Goal: Communication & Community: Answer question/provide support

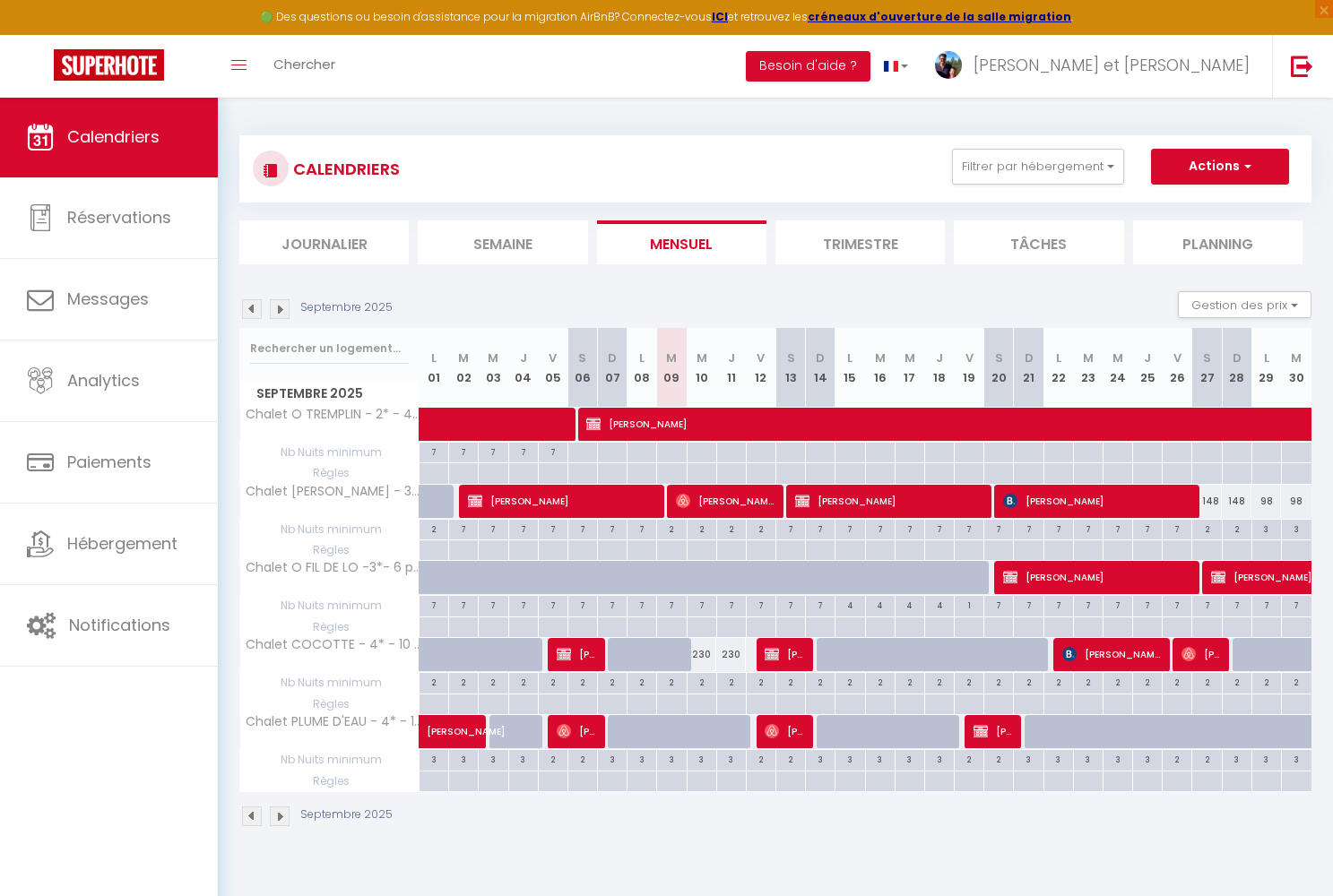
click at [744, 502] on span "[PERSON_NAME]" at bounding box center [725, 501] width 98 height 34
select select "OK"
select select "0"
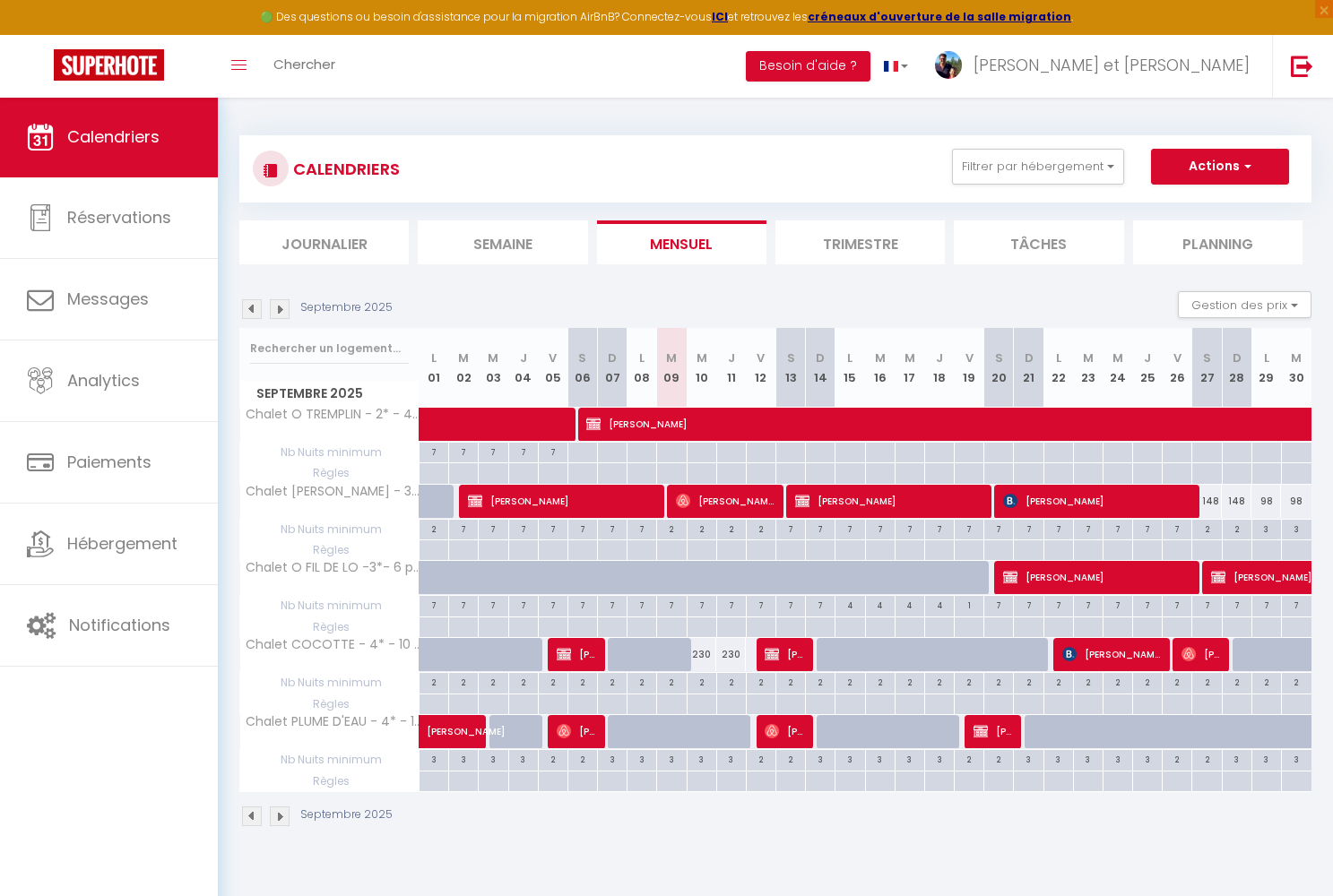
select select "1"
select select
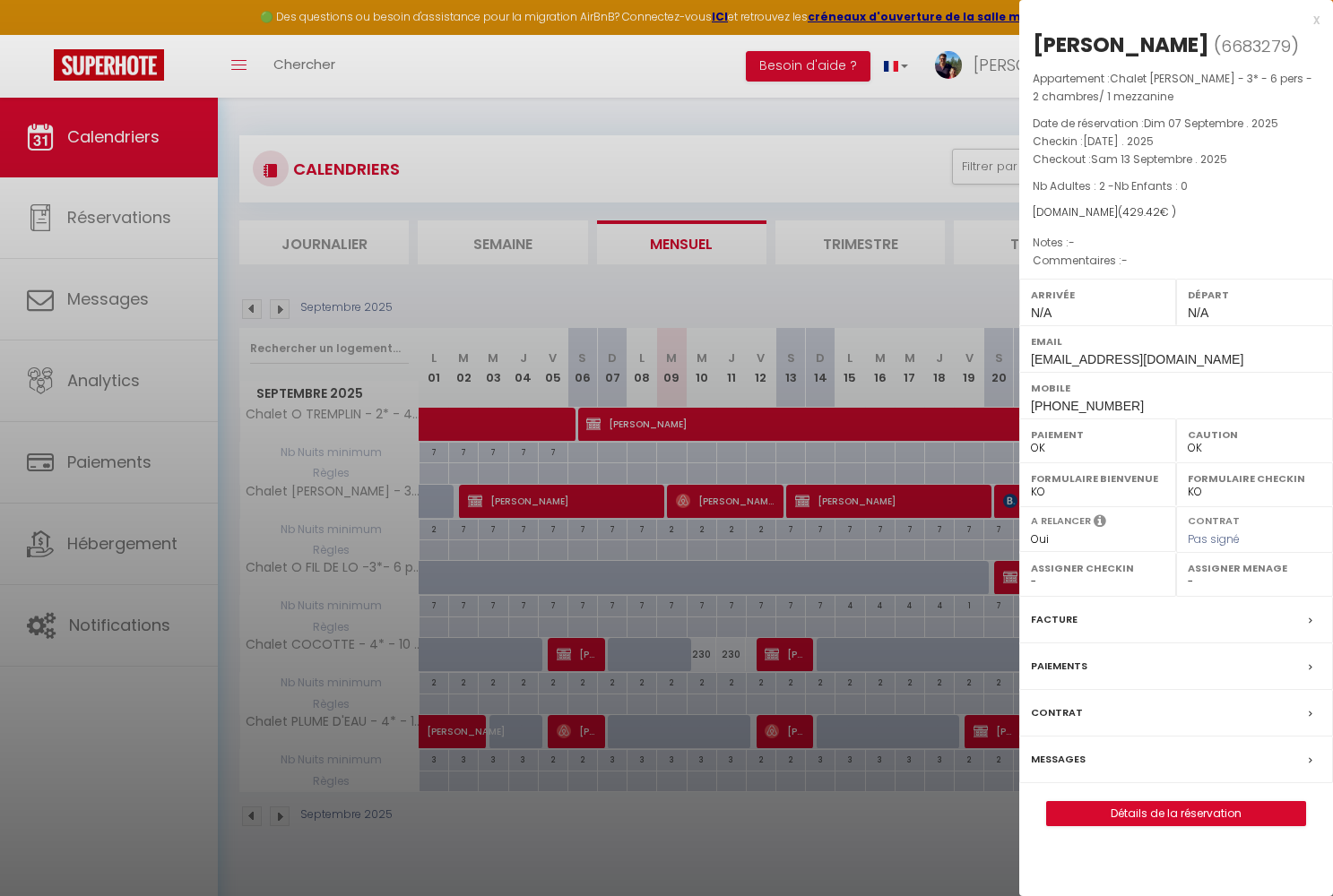
click at [1114, 807] on link "Détails de la réservation" at bounding box center [1176, 815] width 258 height 24
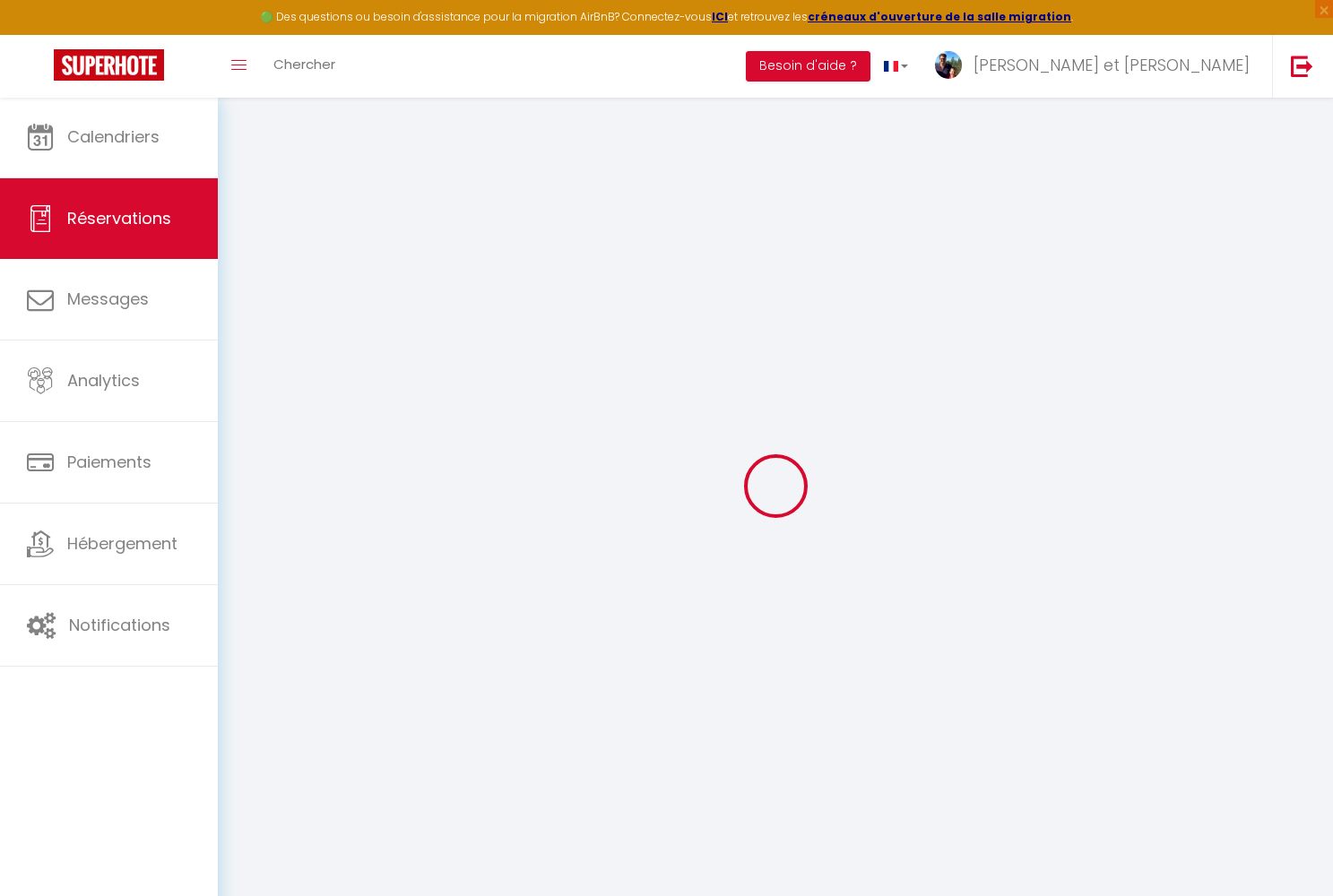
select select
checkbox input "false"
select select
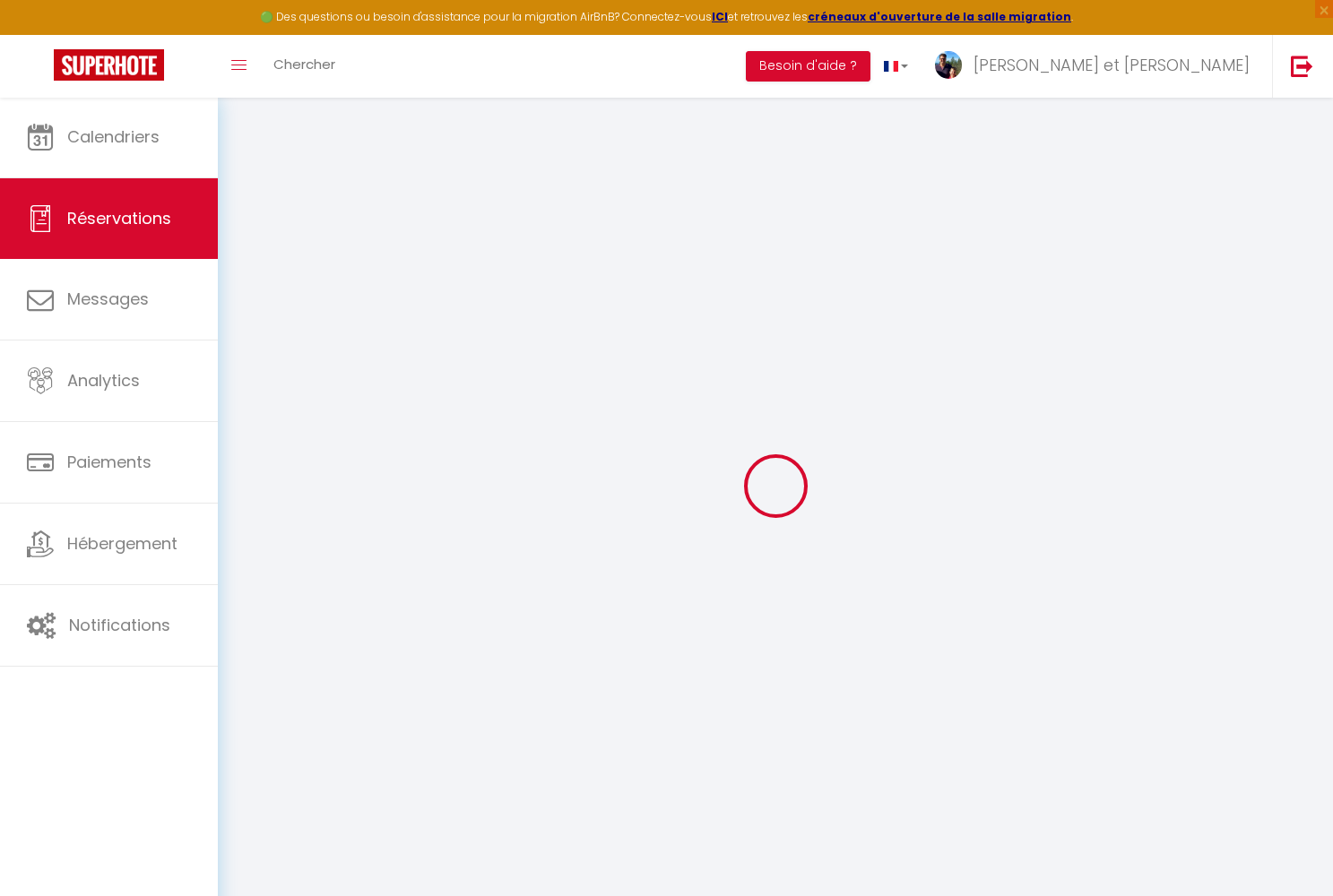
type input "60"
type input "17.42"
select select
checkbox input "false"
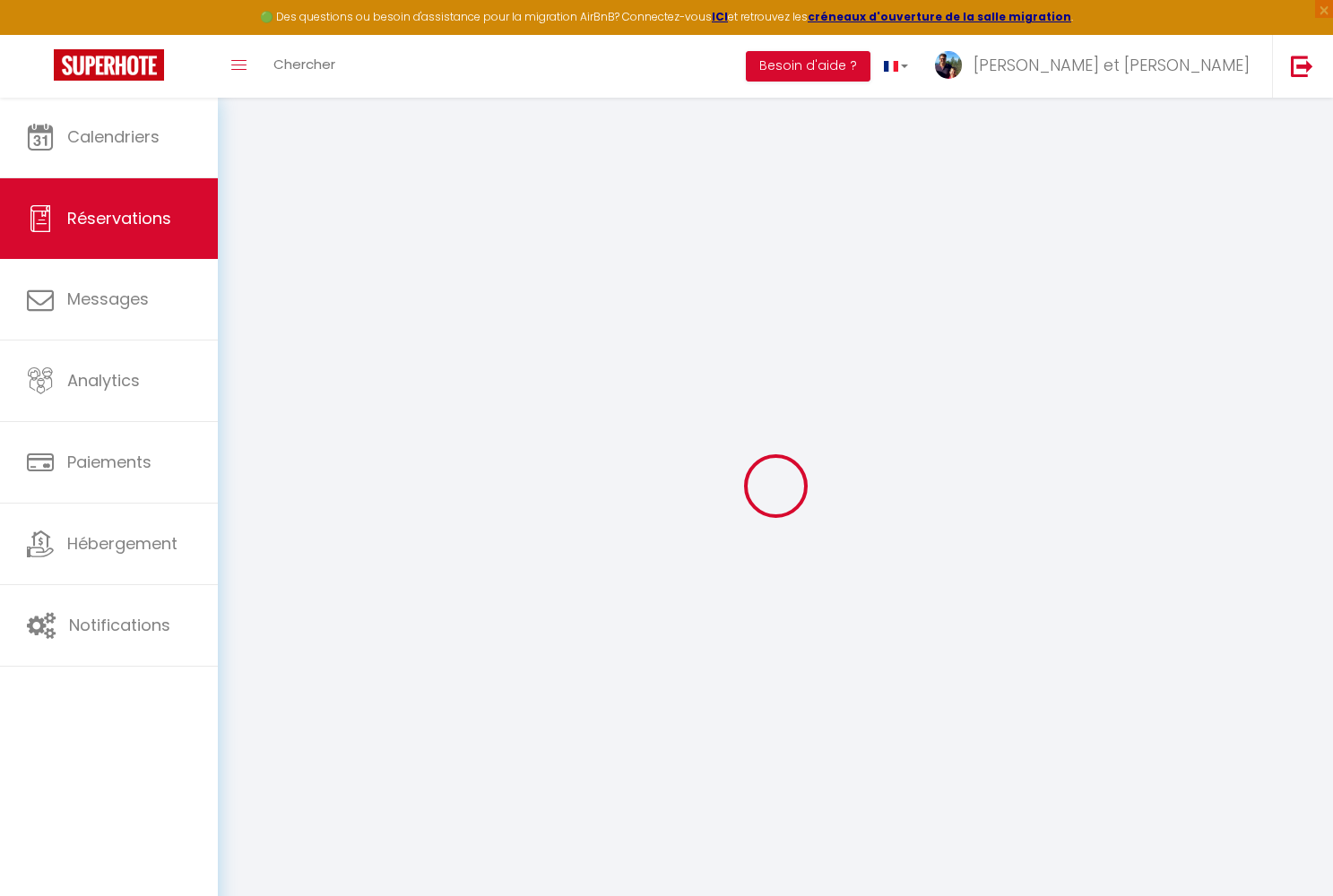
select select
checkbox input "false"
select select
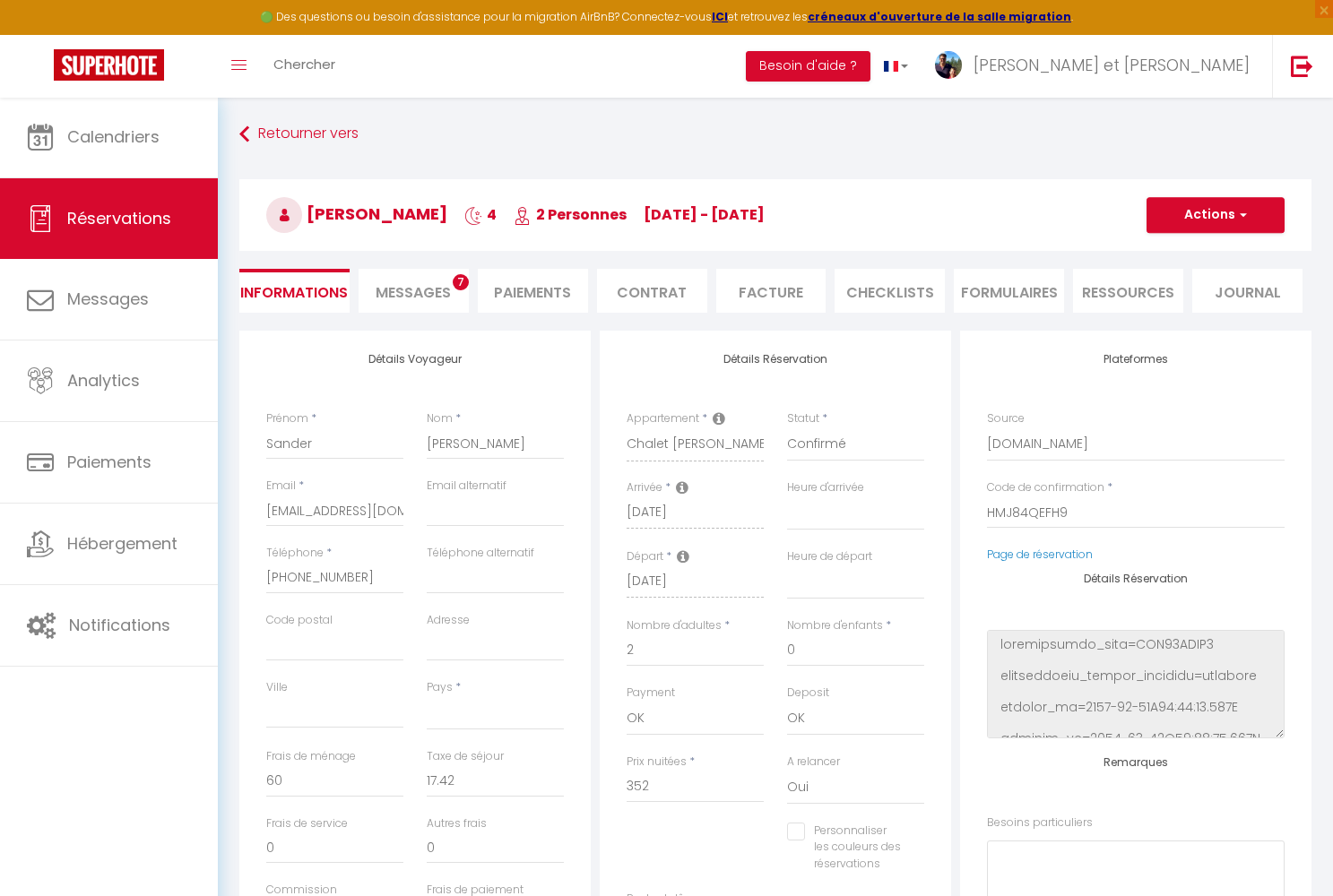
click at [428, 296] on span "Messages" at bounding box center [413, 292] width 76 height 21
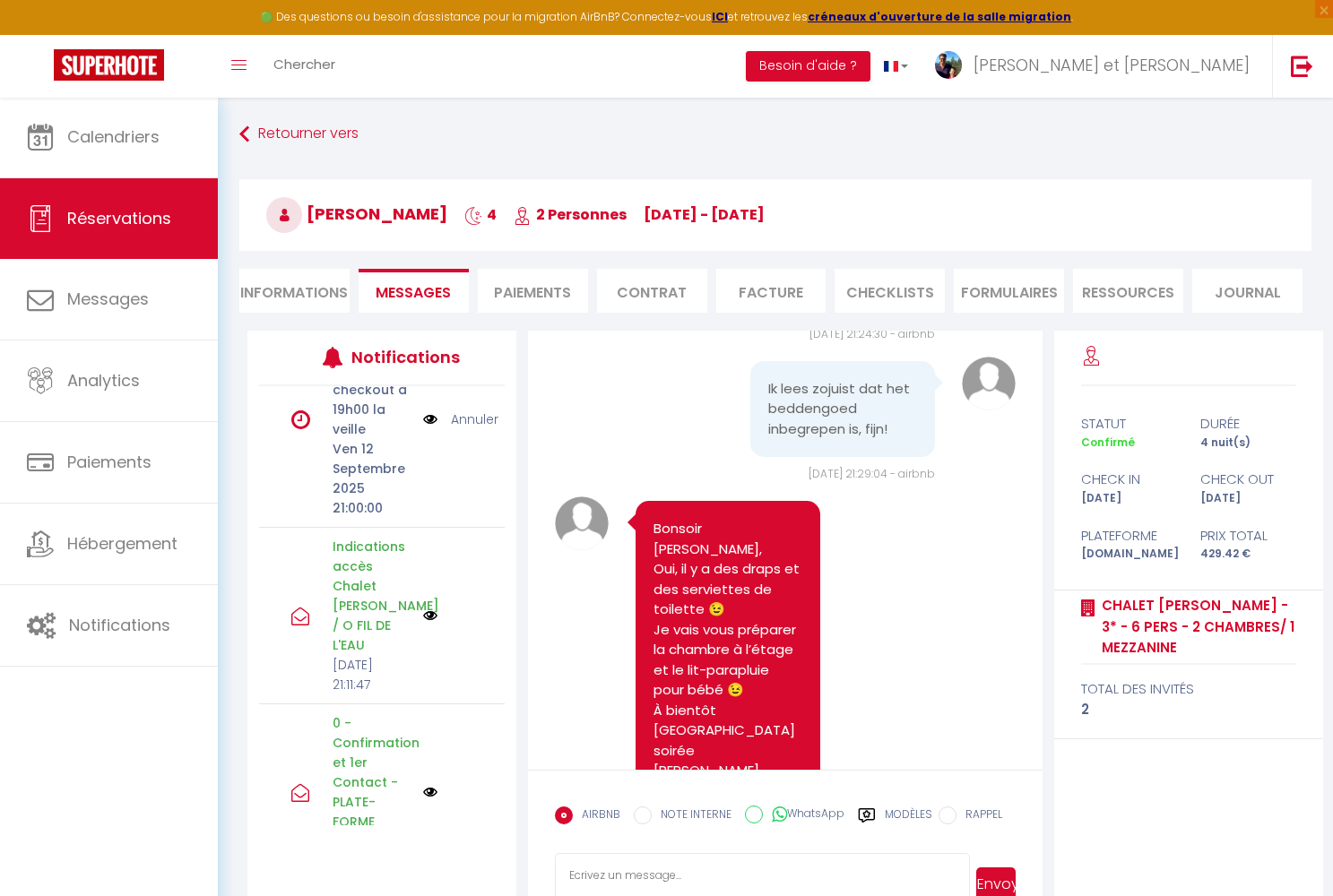
scroll to position [4226, 0]
click at [633, 864] on textarea at bounding box center [762, 885] width 414 height 63
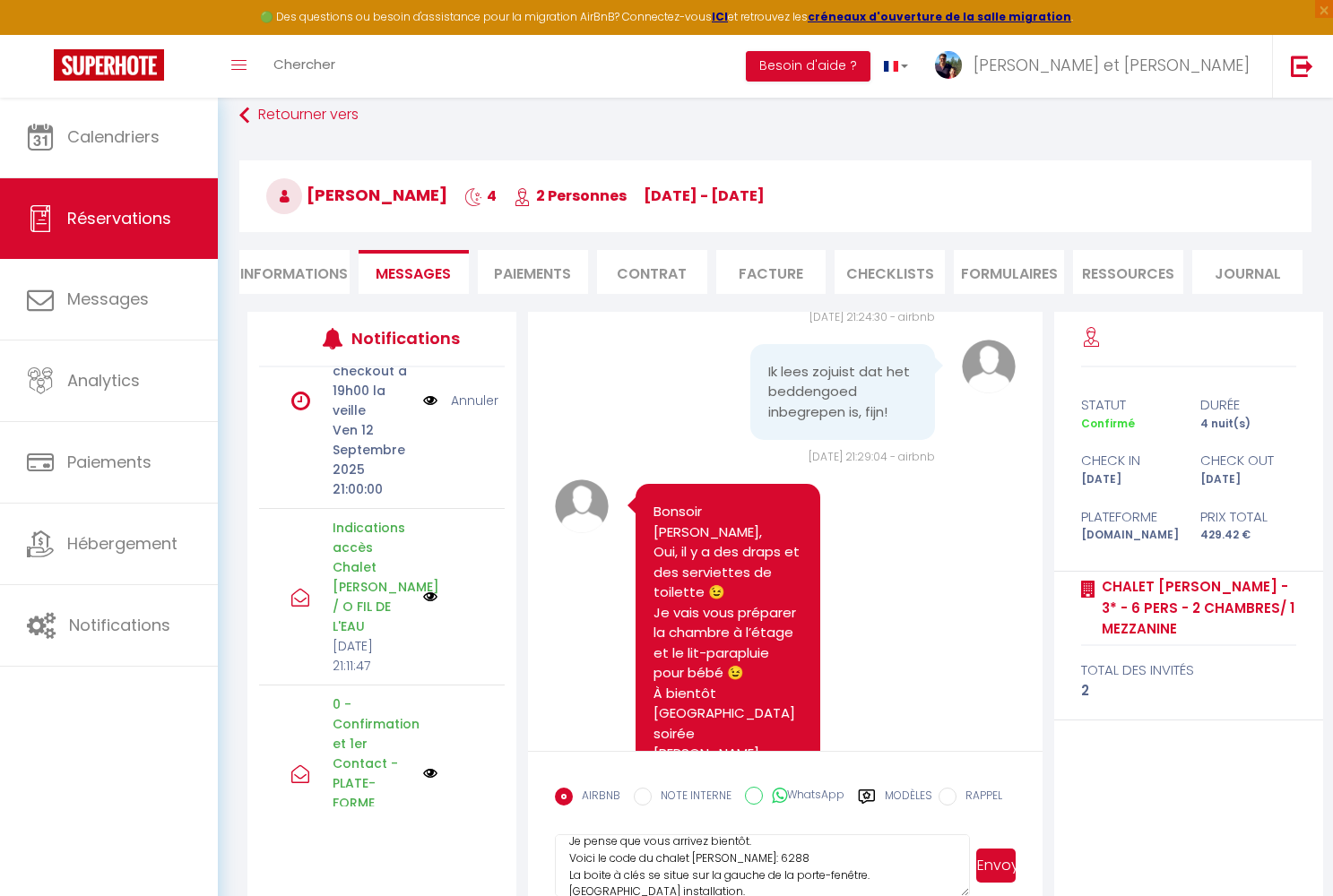
scroll to position [48, 0]
click at [592, 885] on textarea "[PERSON_NAME], Je pense que vous arrivez bientôt. Voici le code du chalet [PERS…" at bounding box center [762, 866] width 414 height 63
click at [690, 894] on textarea "[PERSON_NAME], Je pense que vous arrivez bientôt. Voici le code du chalet [PERS…" at bounding box center [762, 866] width 414 height 63
type textarea "[PERSON_NAME], Je pense que vous arrivez bientôt. Voici le code du chalet [PERS…"
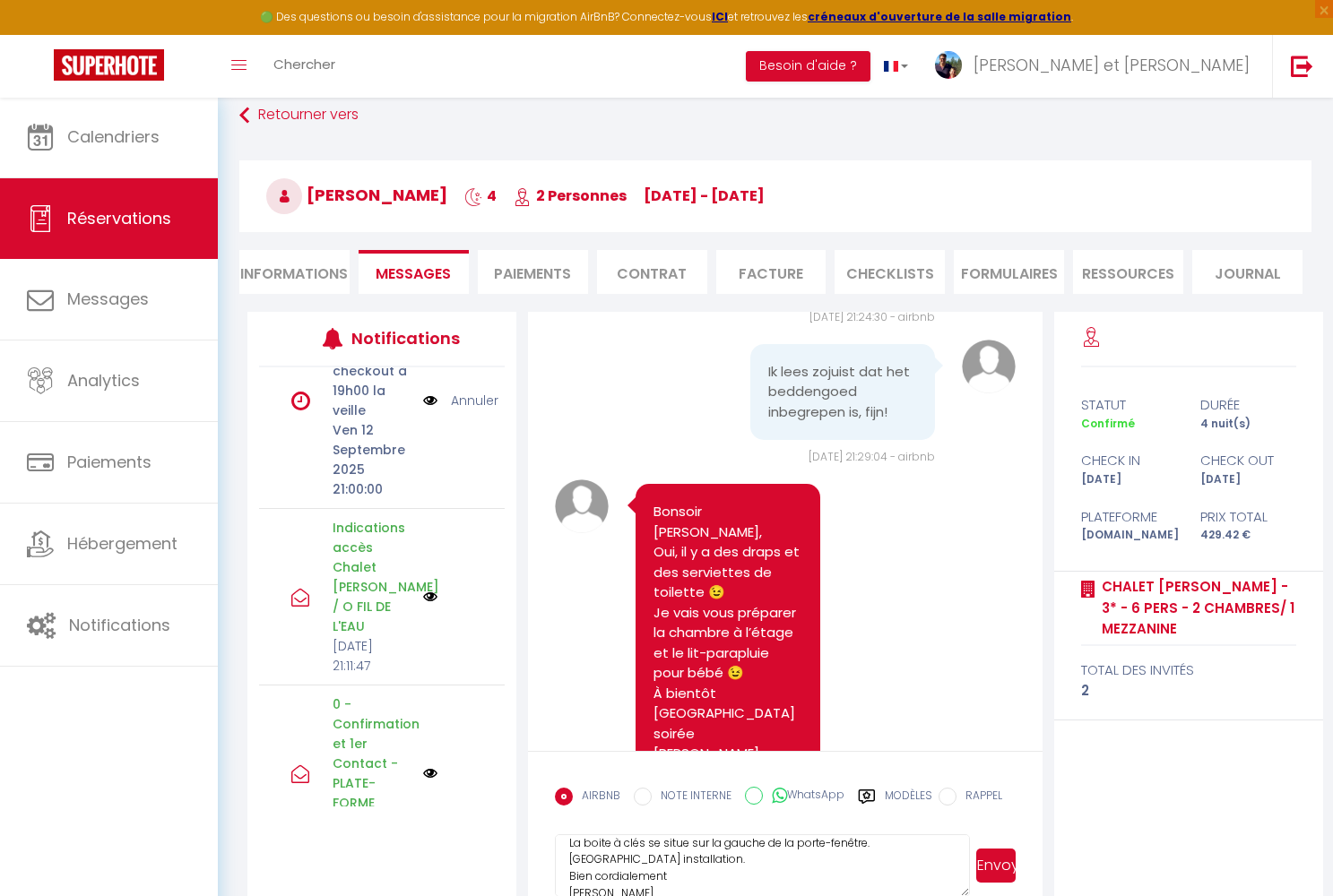
click at [1005, 870] on button "Envoyer" at bounding box center [996, 866] width 39 height 34
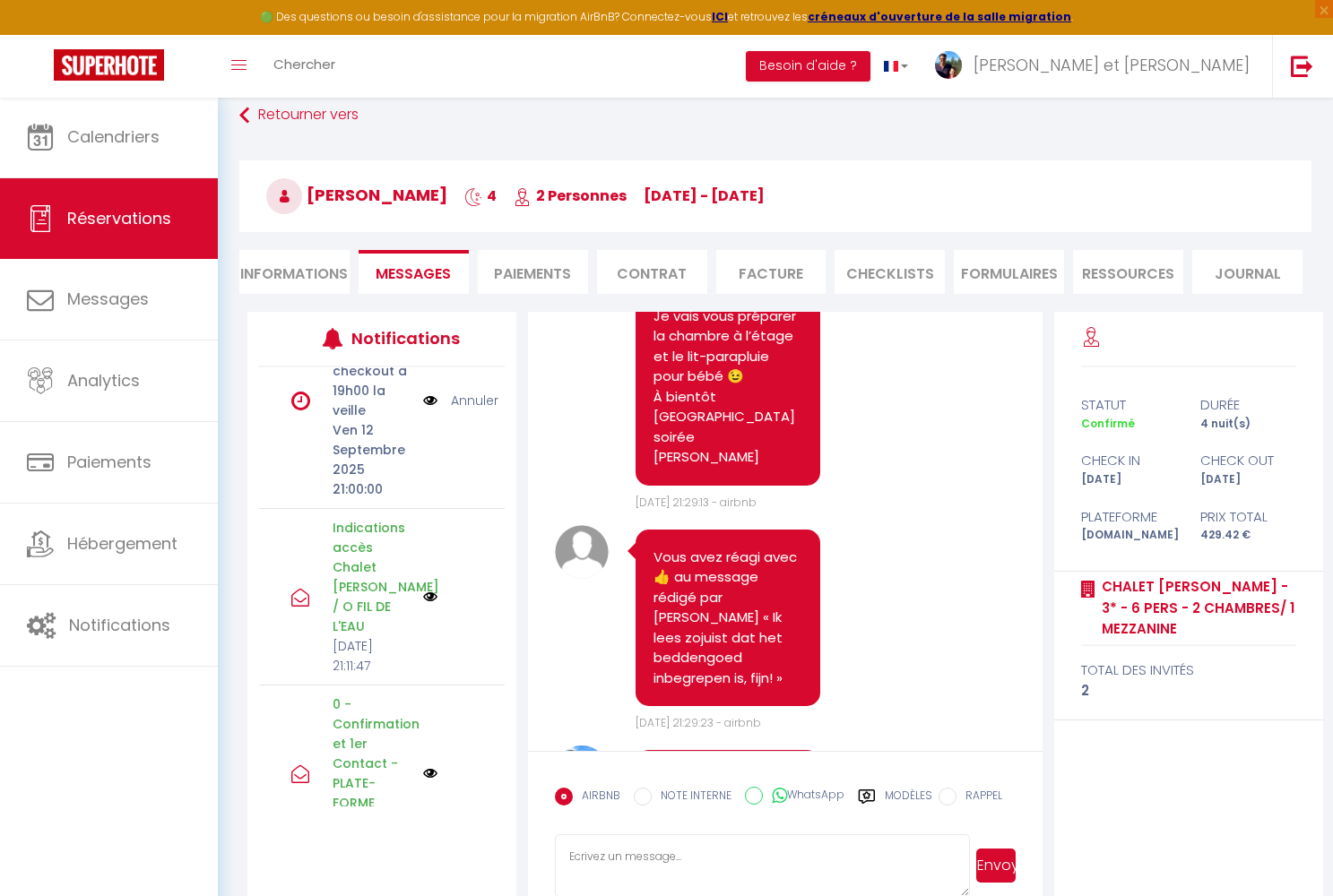
scroll to position [35, 0]
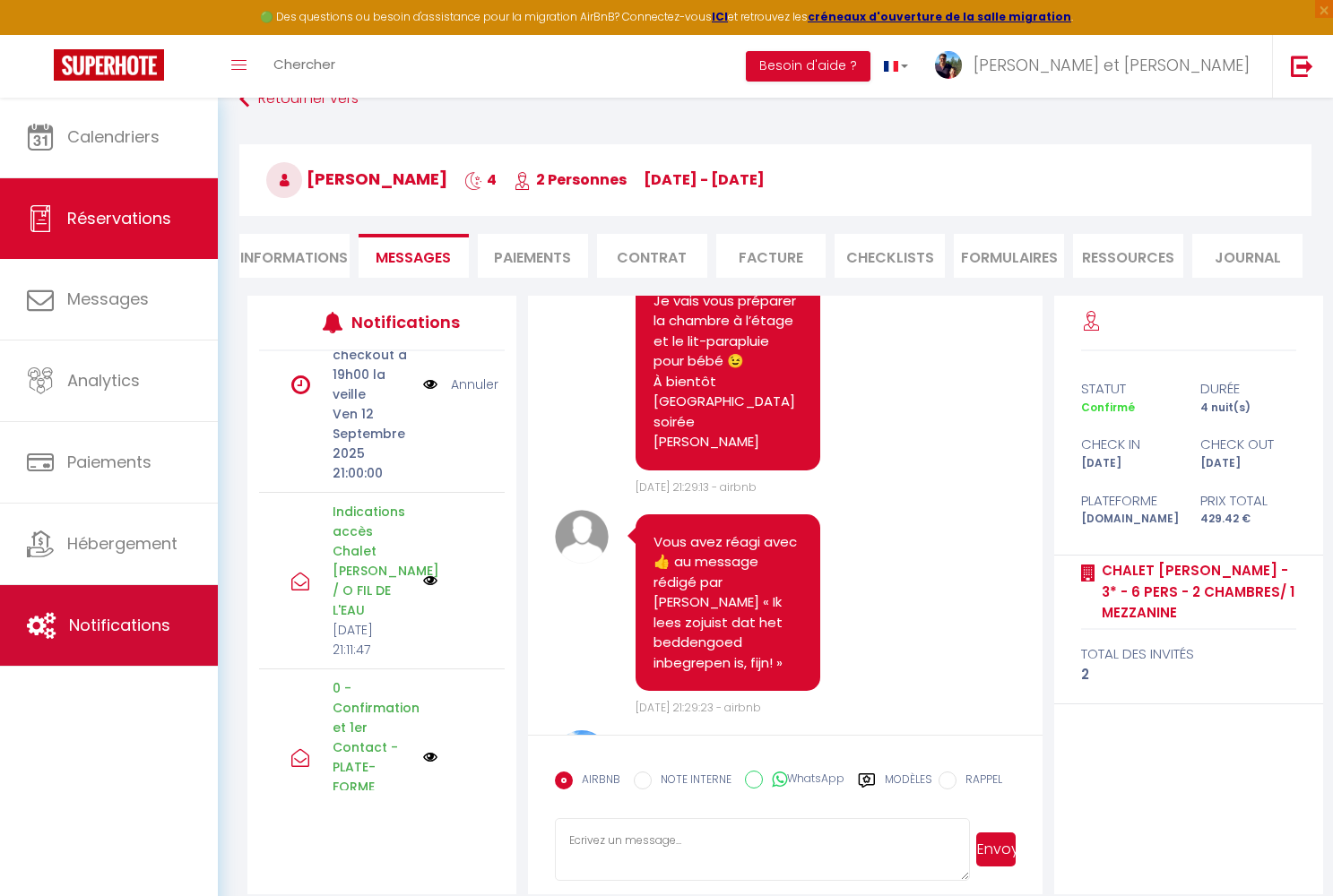
click at [124, 618] on span "Notifications" at bounding box center [119, 625] width 101 height 23
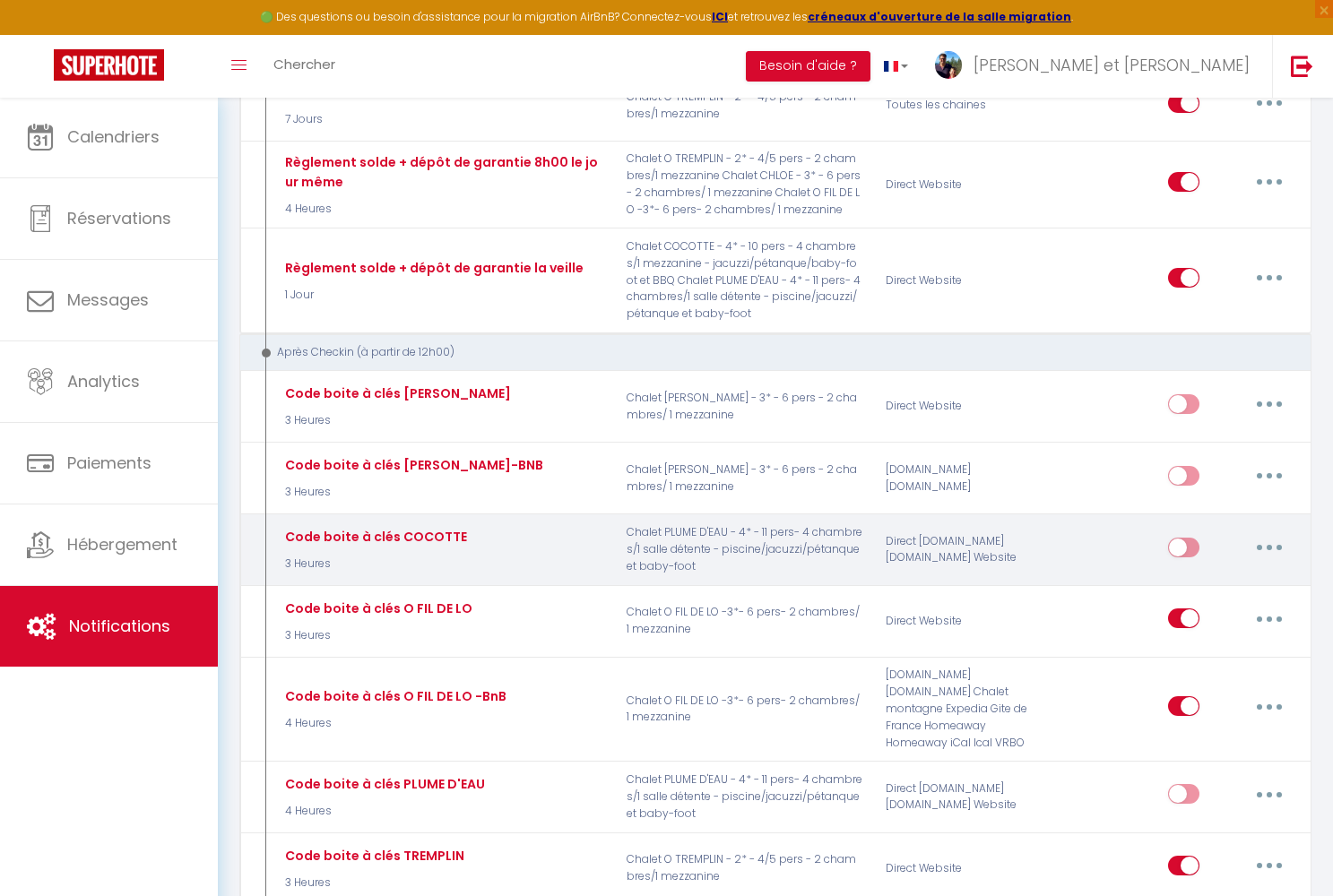
scroll to position [1532, 0]
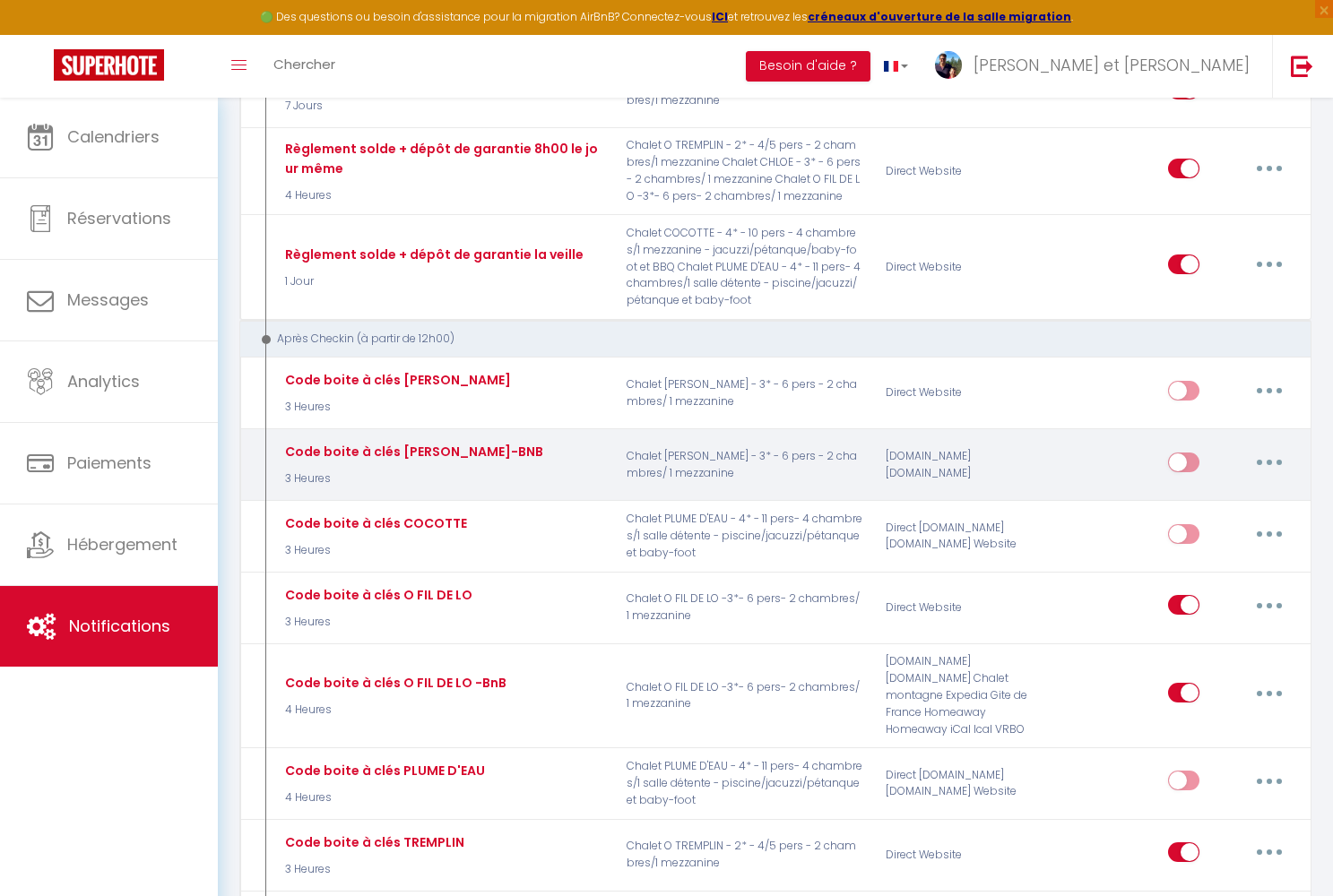
click at [1179, 452] on input "checkbox" at bounding box center [1184, 465] width 31 height 26
checkbox input "true"
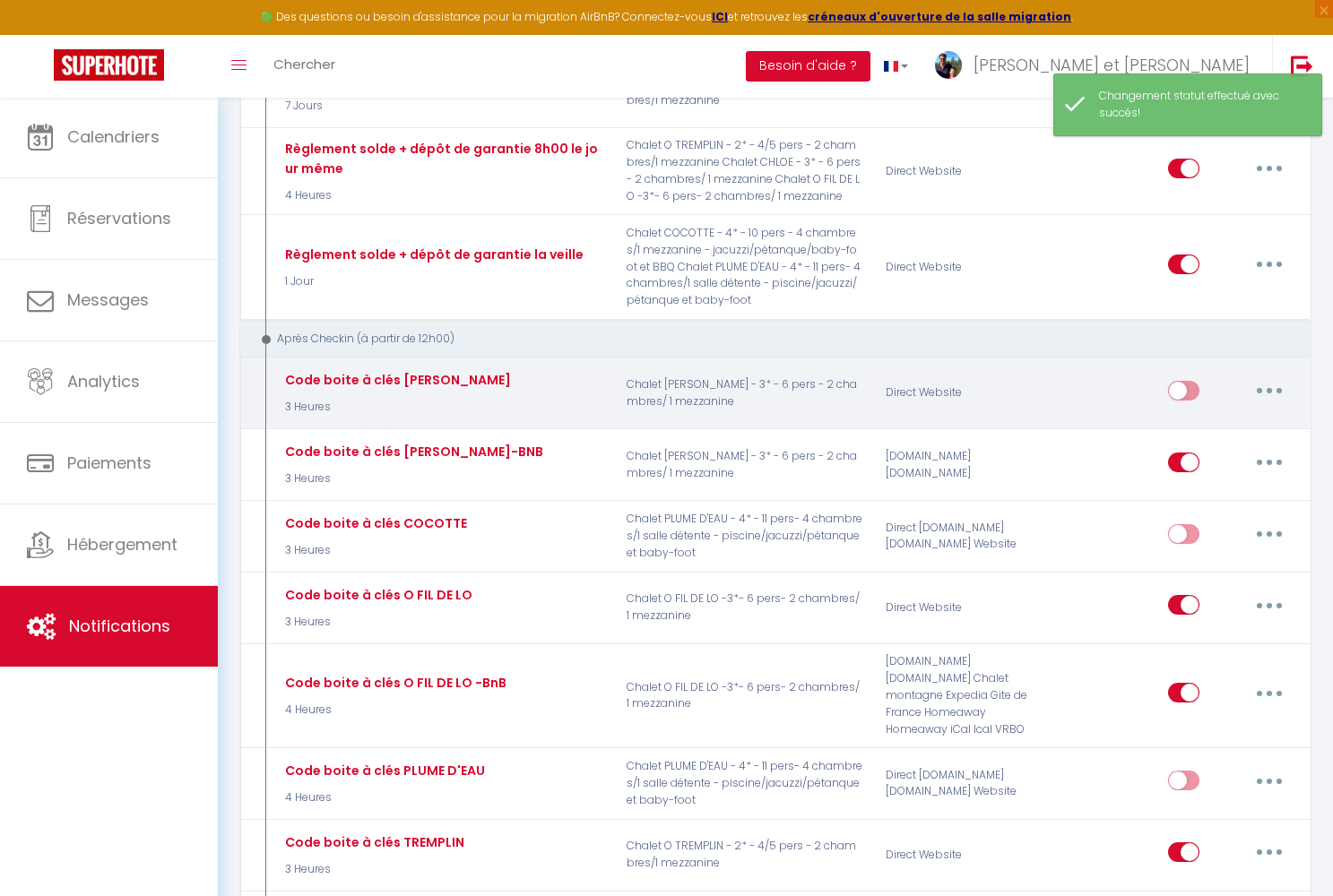
click at [1179, 381] on input "checkbox" at bounding box center [1184, 394] width 31 height 26
checkbox input "true"
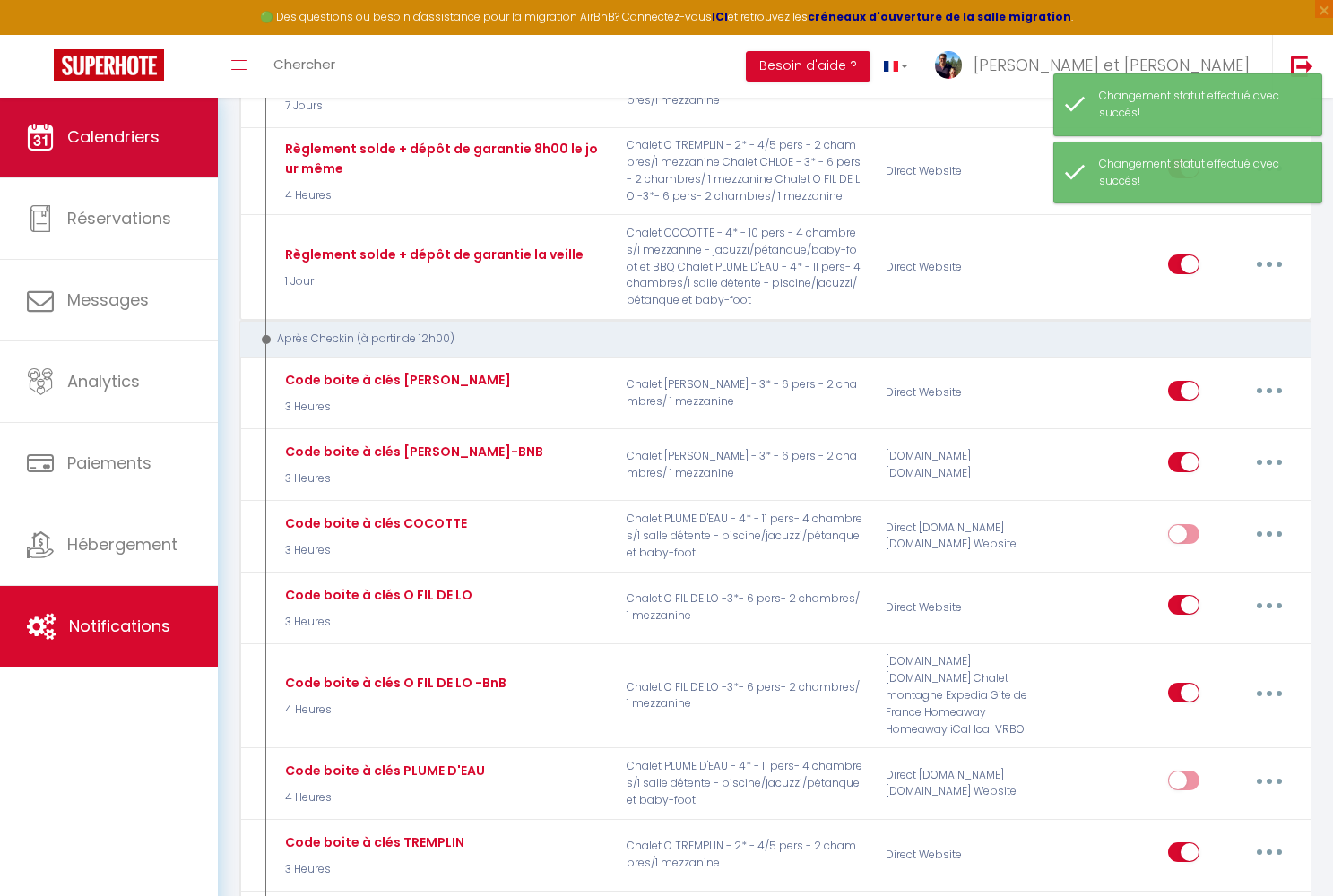
click at [147, 139] on span "Calendriers" at bounding box center [114, 136] width 92 height 23
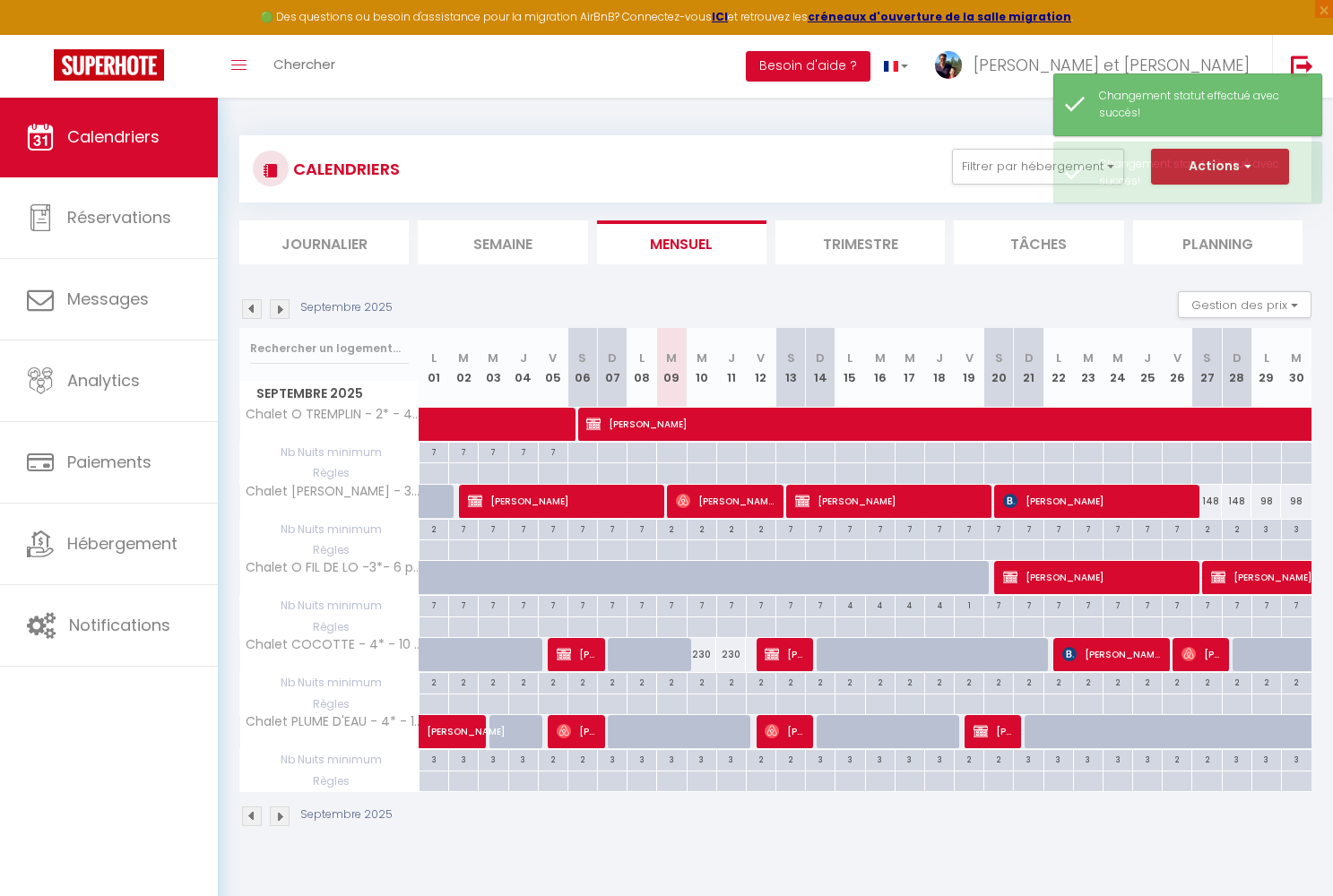
click at [748, 498] on span "[PERSON_NAME]" at bounding box center [725, 501] width 98 height 34
select select "OK"
select select "0"
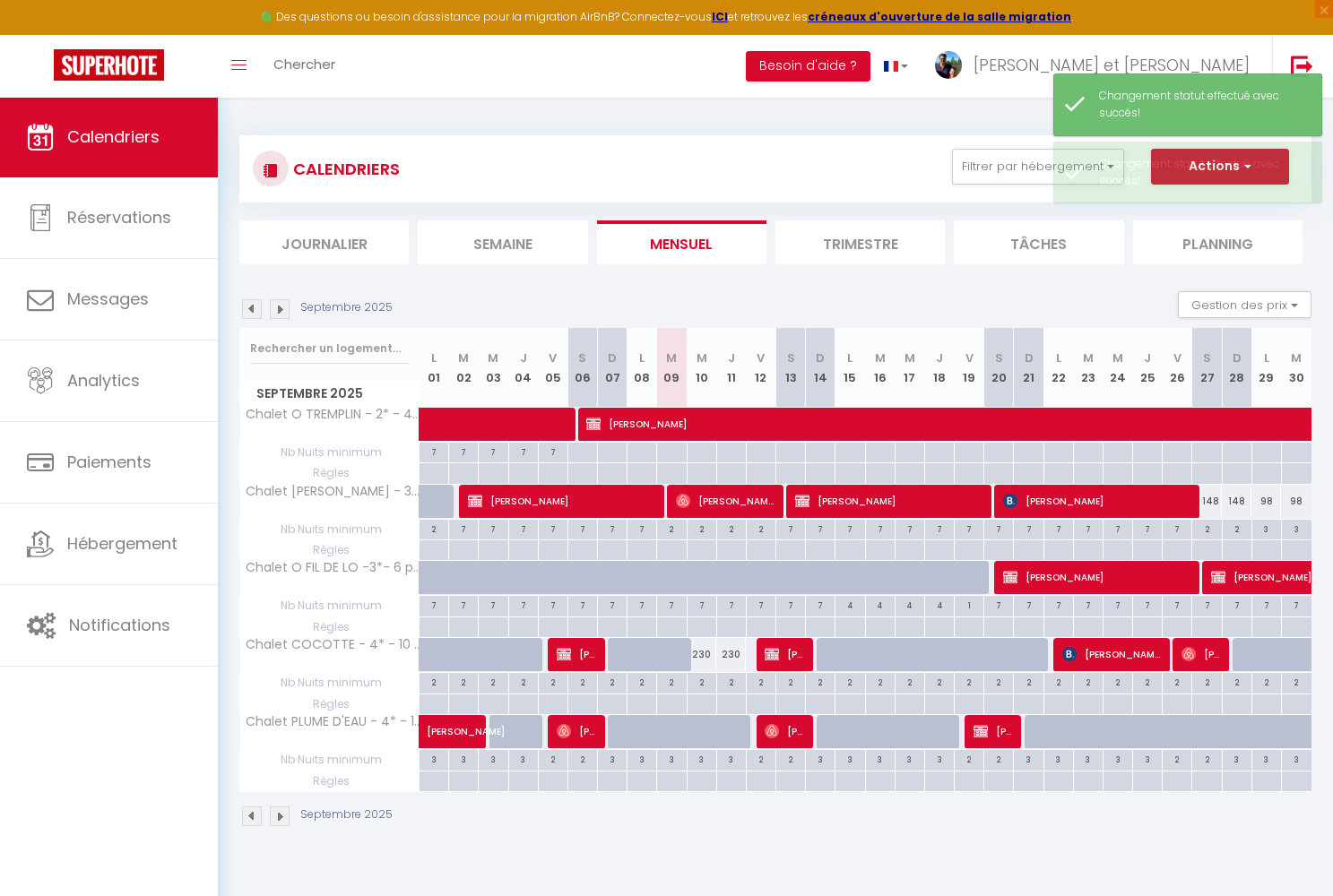
select select "1"
select select
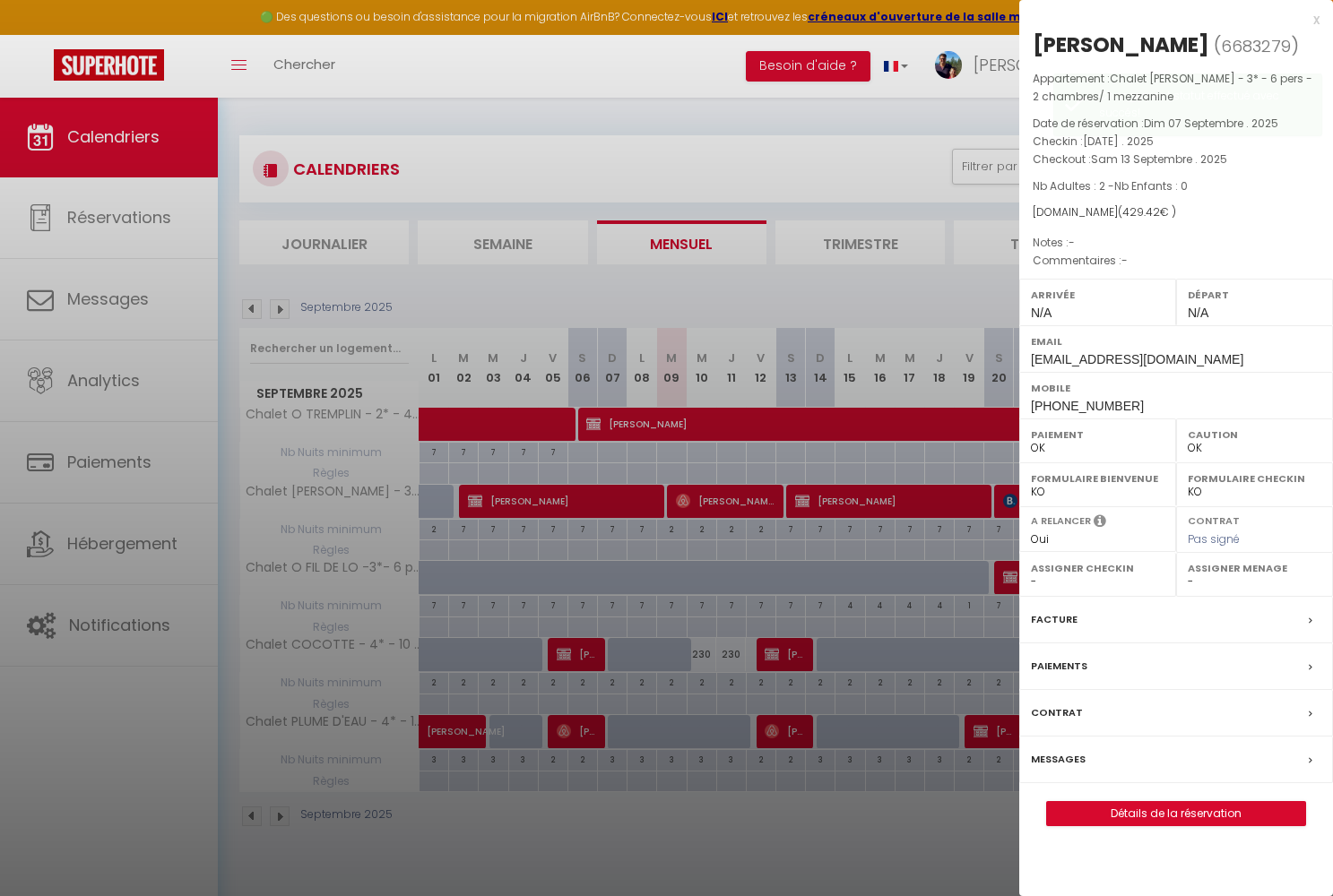
click at [1099, 809] on link "Détails de la réservation" at bounding box center [1176, 815] width 258 height 24
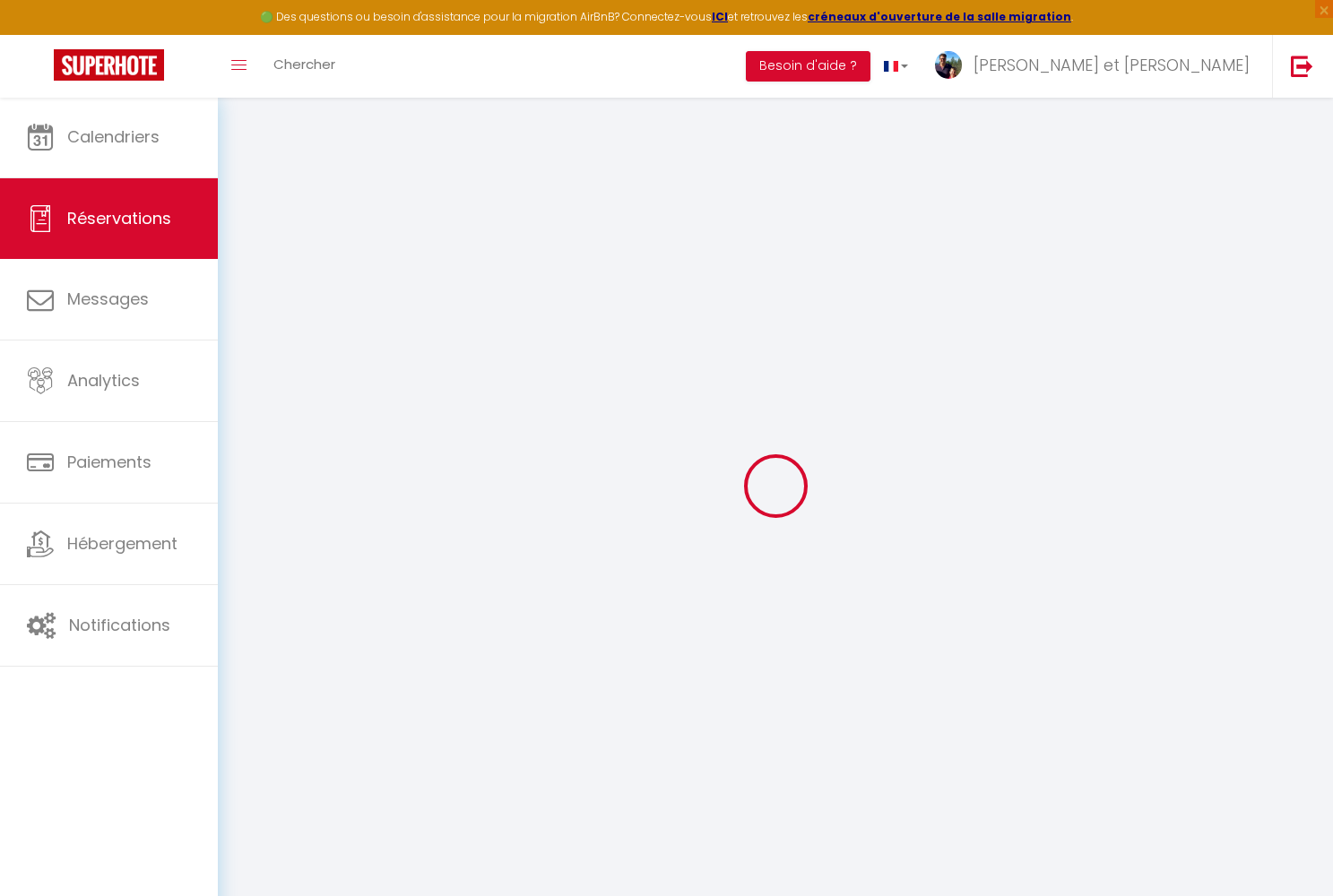
select select
checkbox input "false"
select select
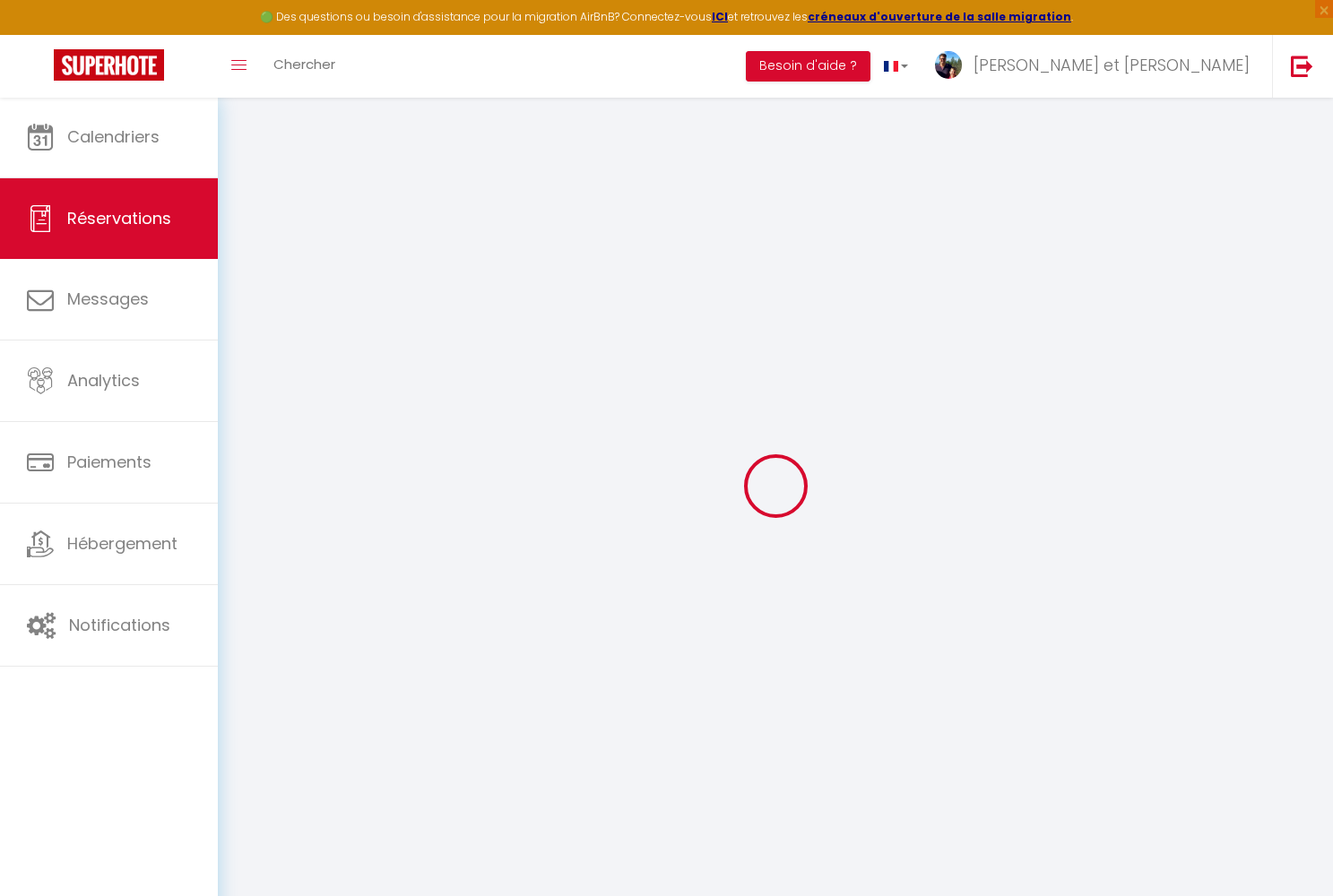
type input "60"
type input "17.42"
select select
checkbox input "false"
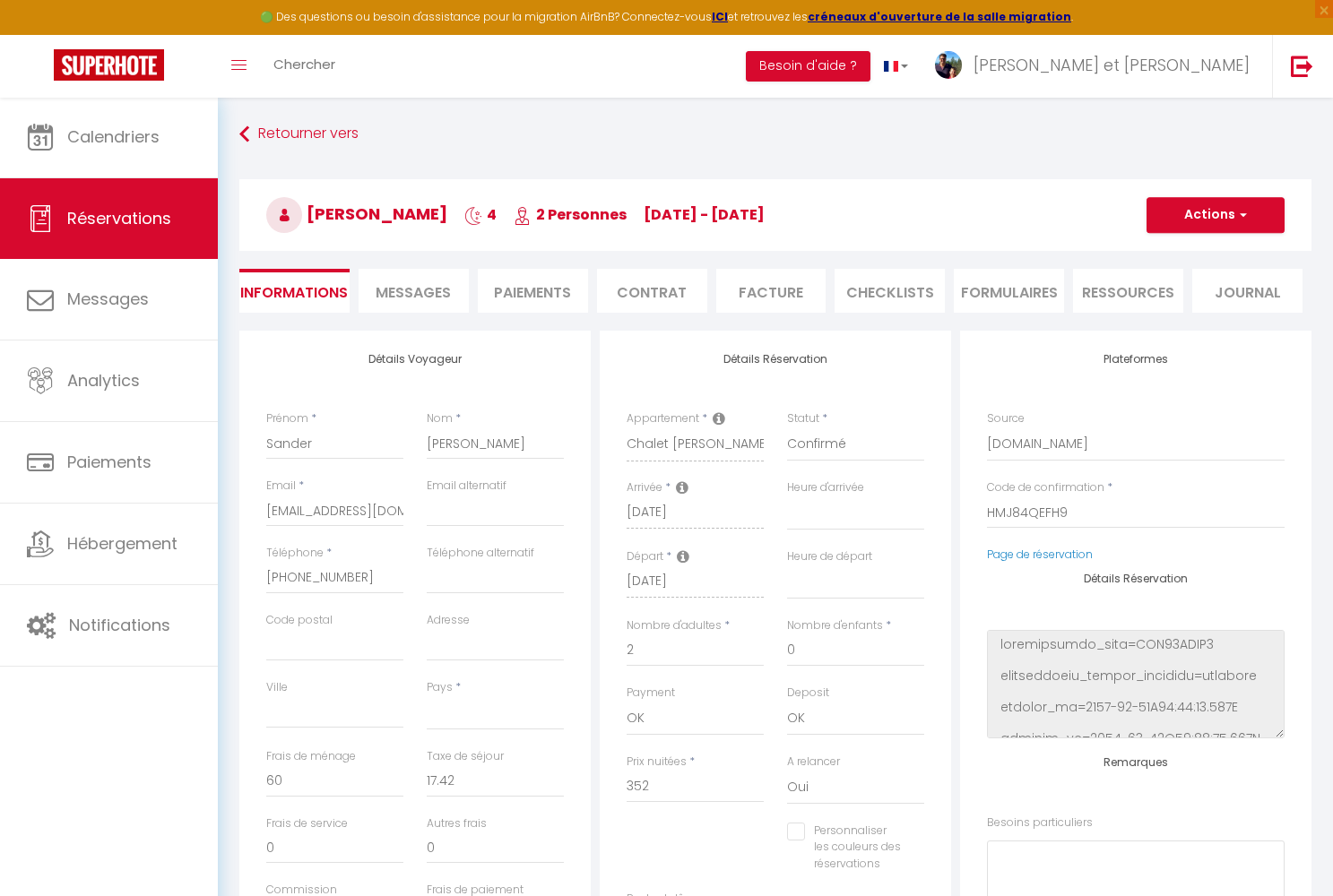
select select
checkbox input "false"
select select
click at [451, 294] on span "Messages" at bounding box center [413, 292] width 76 height 21
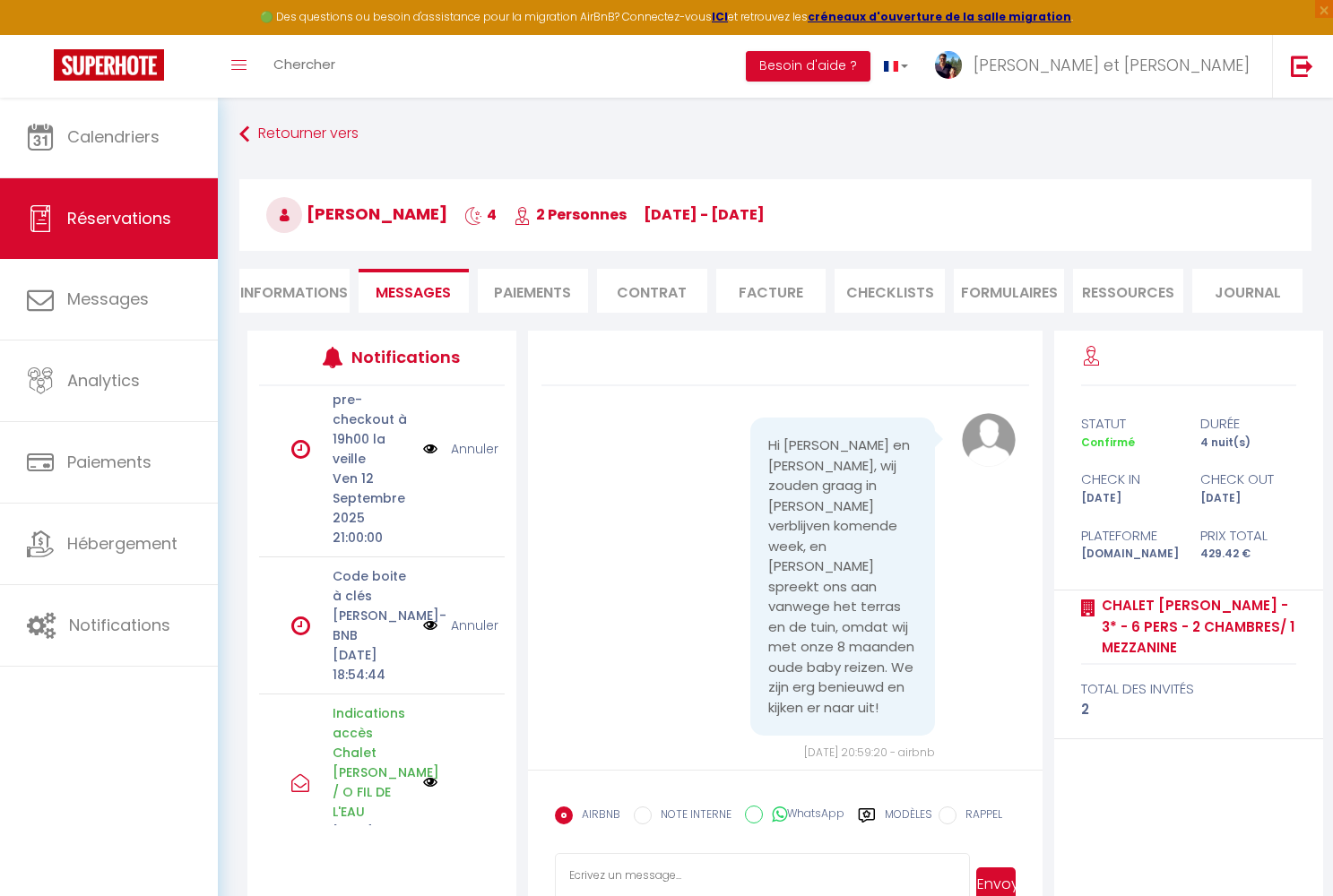
scroll to position [232, 0]
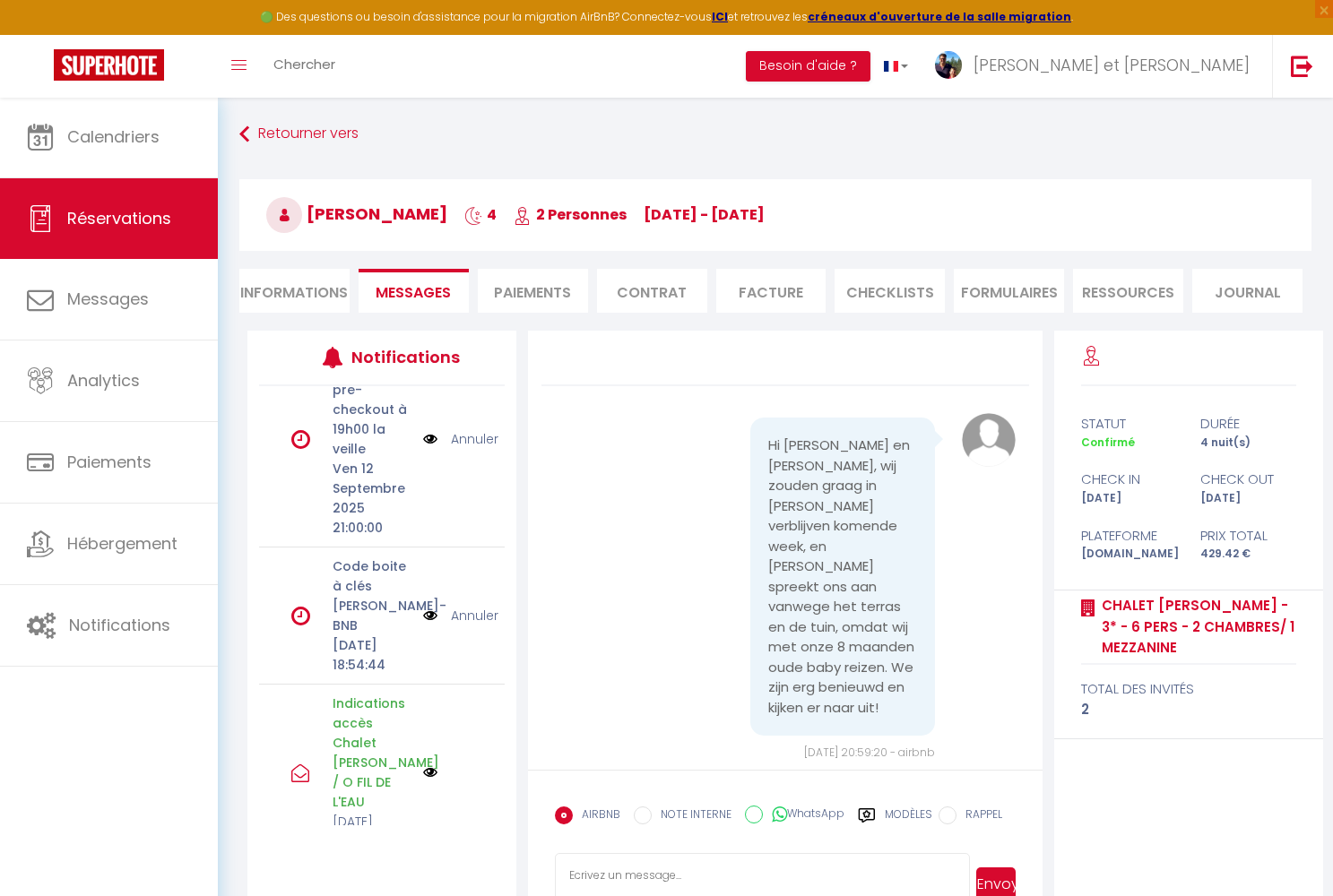
click at [429, 626] on img at bounding box center [430, 615] width 15 height 20
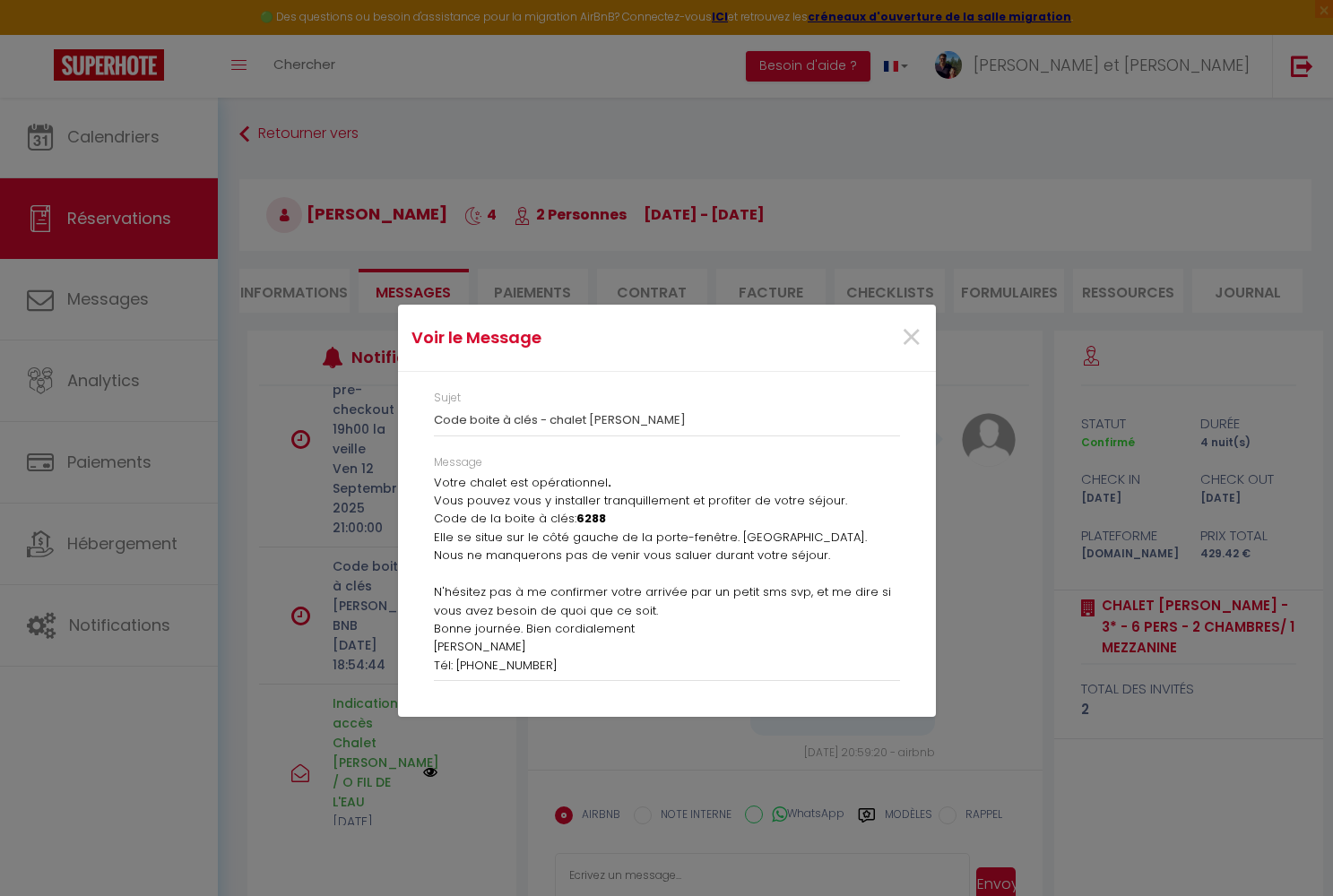
scroll to position [22, 0]
click at [908, 338] on span "×" at bounding box center [911, 338] width 23 height 54
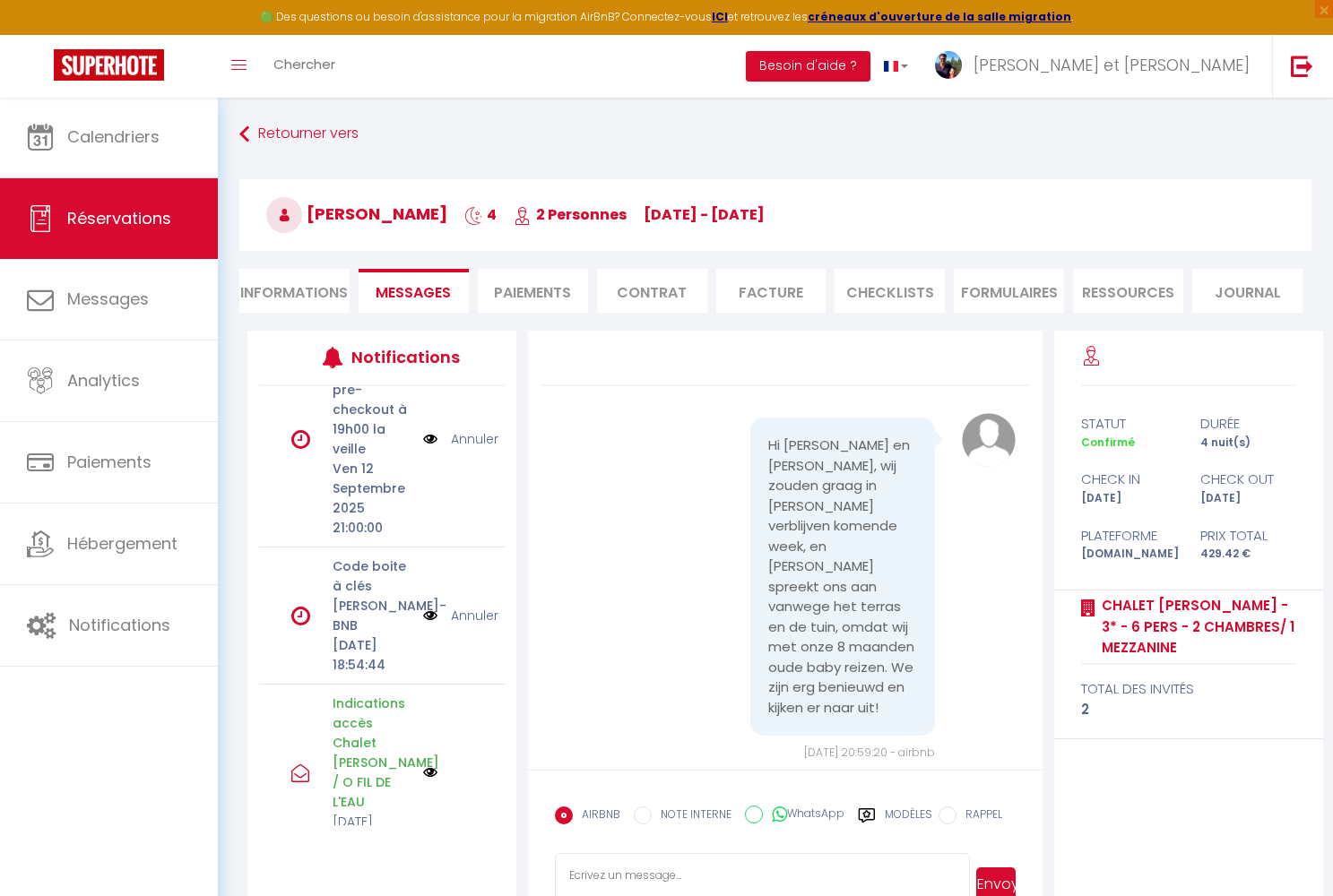
click at [473, 626] on link "Annuler" at bounding box center [474, 615] width 47 height 20
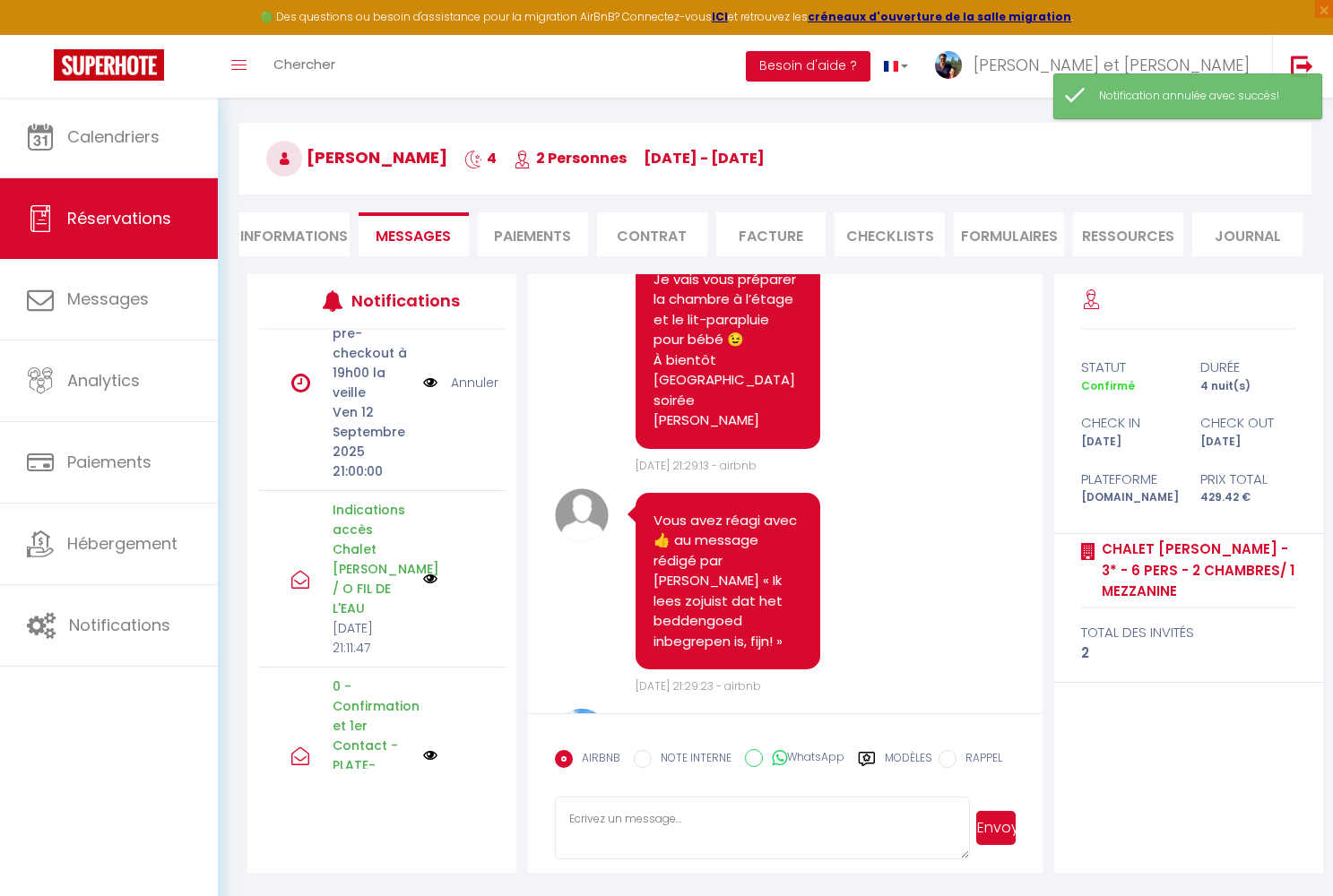
scroll to position [68, 0]
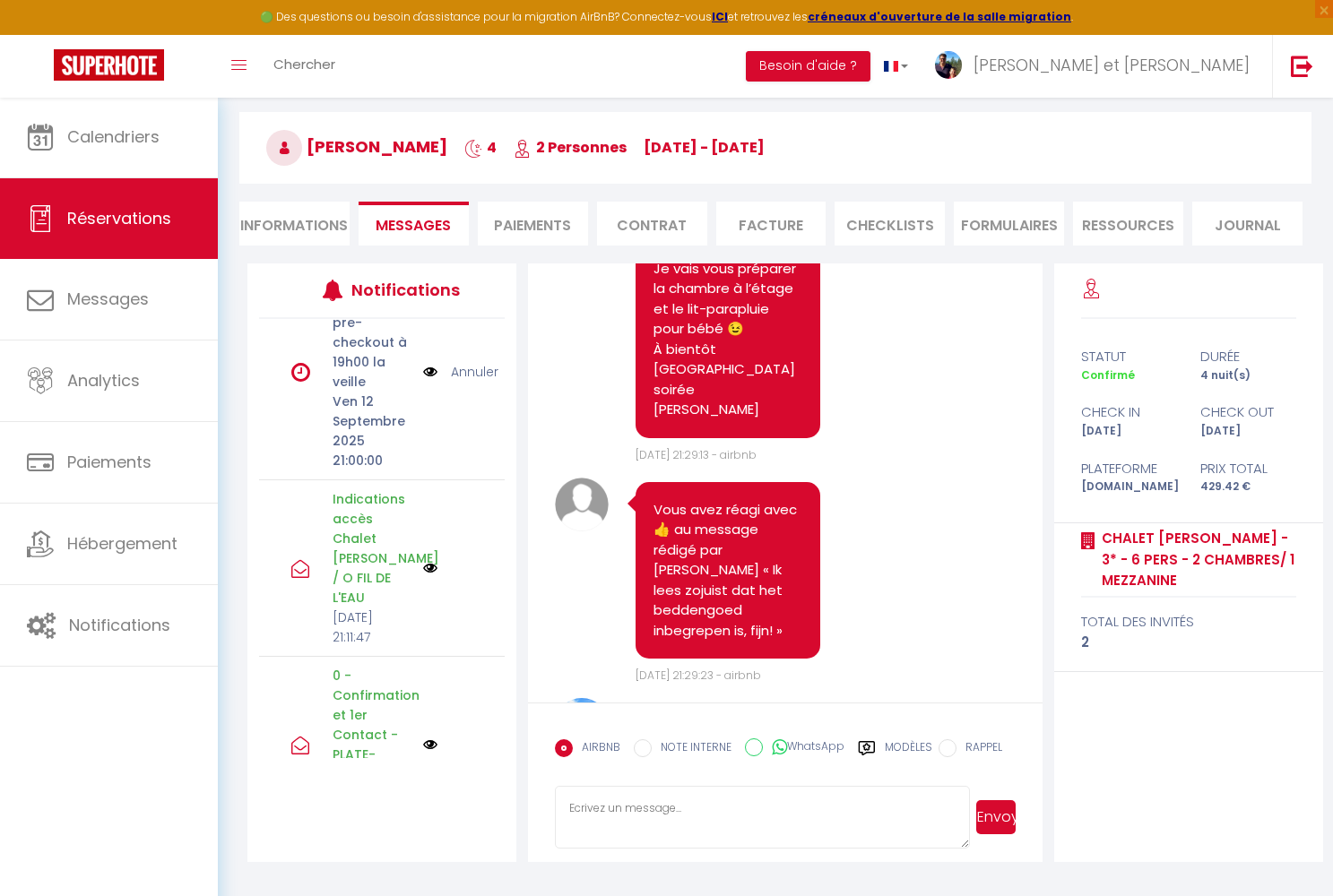
click at [662, 823] on textarea at bounding box center [762, 817] width 414 height 63
type textarea "N'hésitez pas à m'envoyer un petit message pour me confirmer votre bonne instal…"
click at [991, 822] on button "Envoyer" at bounding box center [996, 817] width 39 height 34
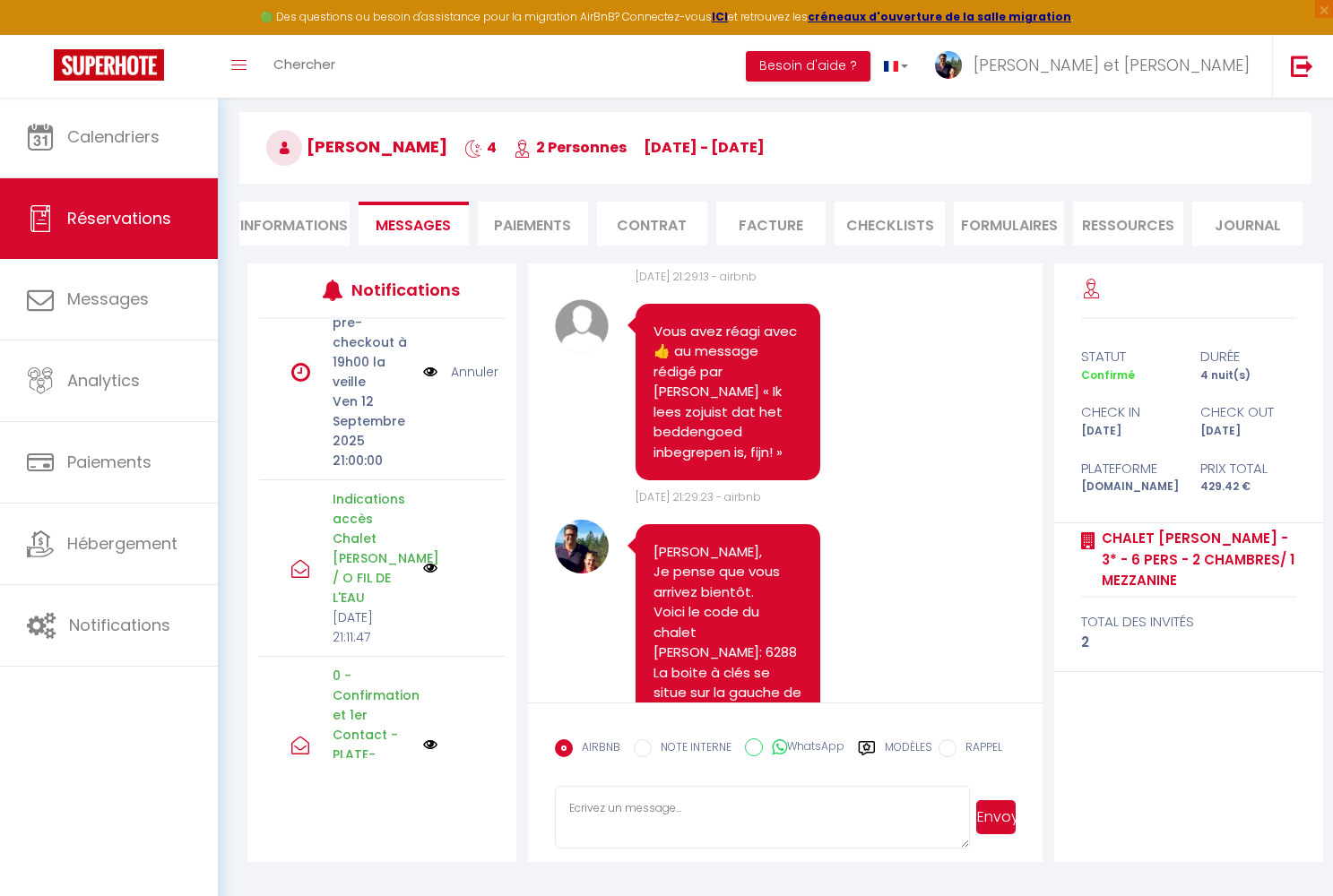
scroll to position [4699, 0]
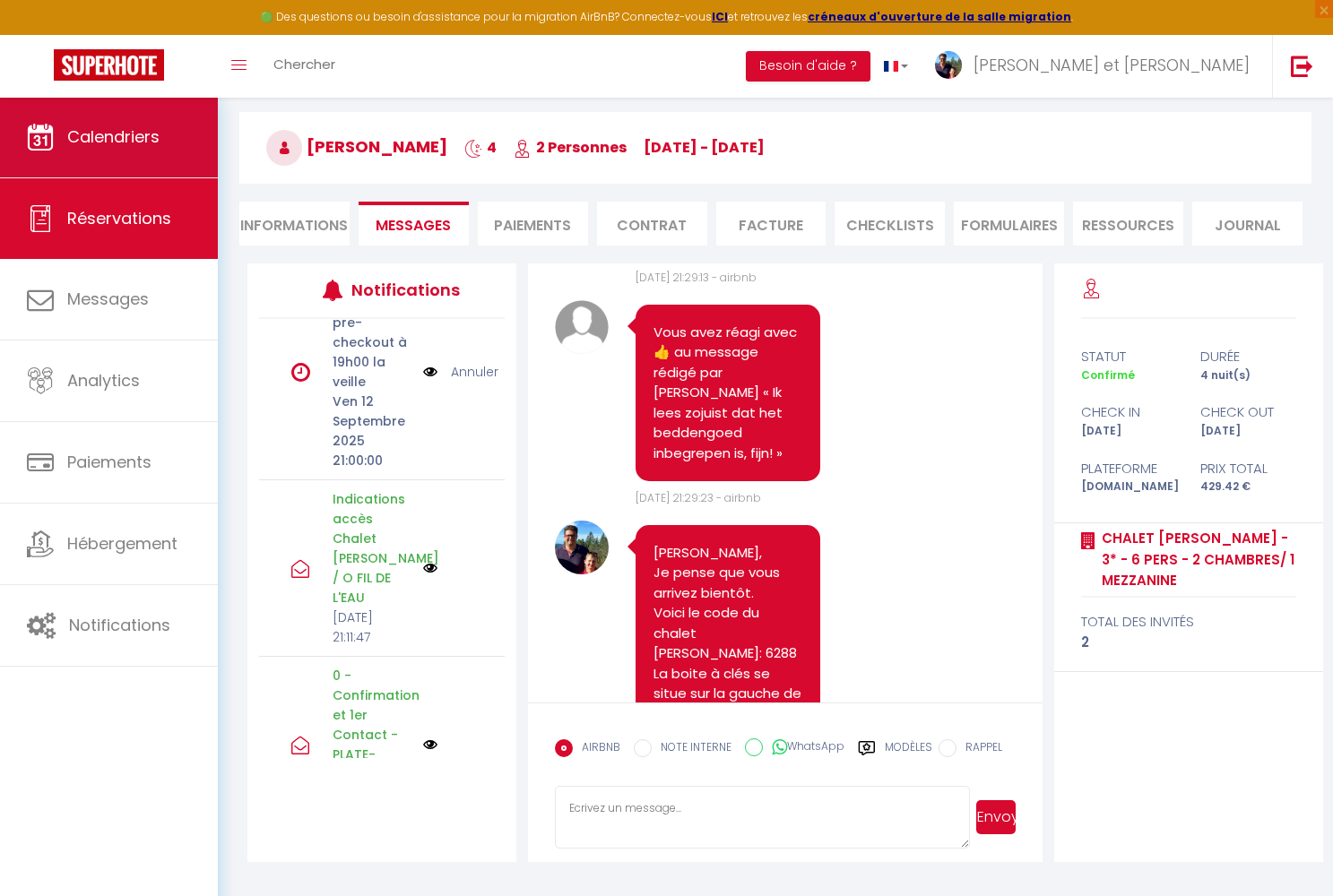
click at [119, 132] on span "Calendriers" at bounding box center [114, 136] width 92 height 23
